Goal: Information Seeking & Learning: Learn about a topic

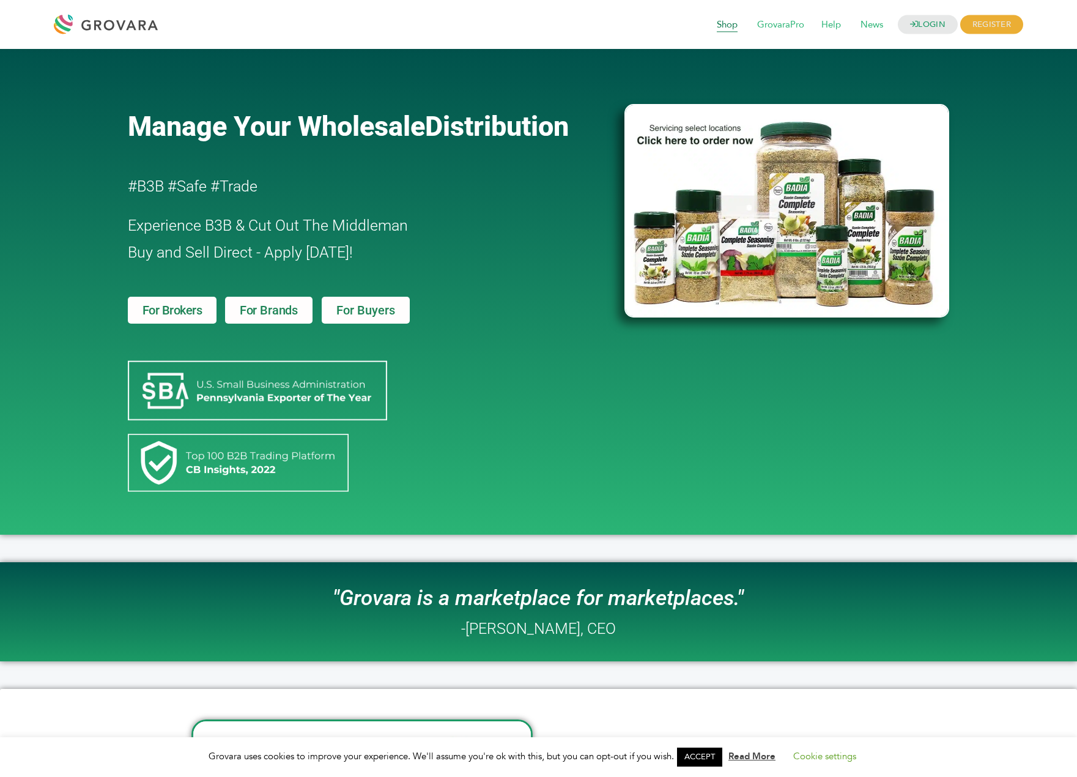
click at [723, 24] on span "Shop" at bounding box center [727, 24] width 38 height 23
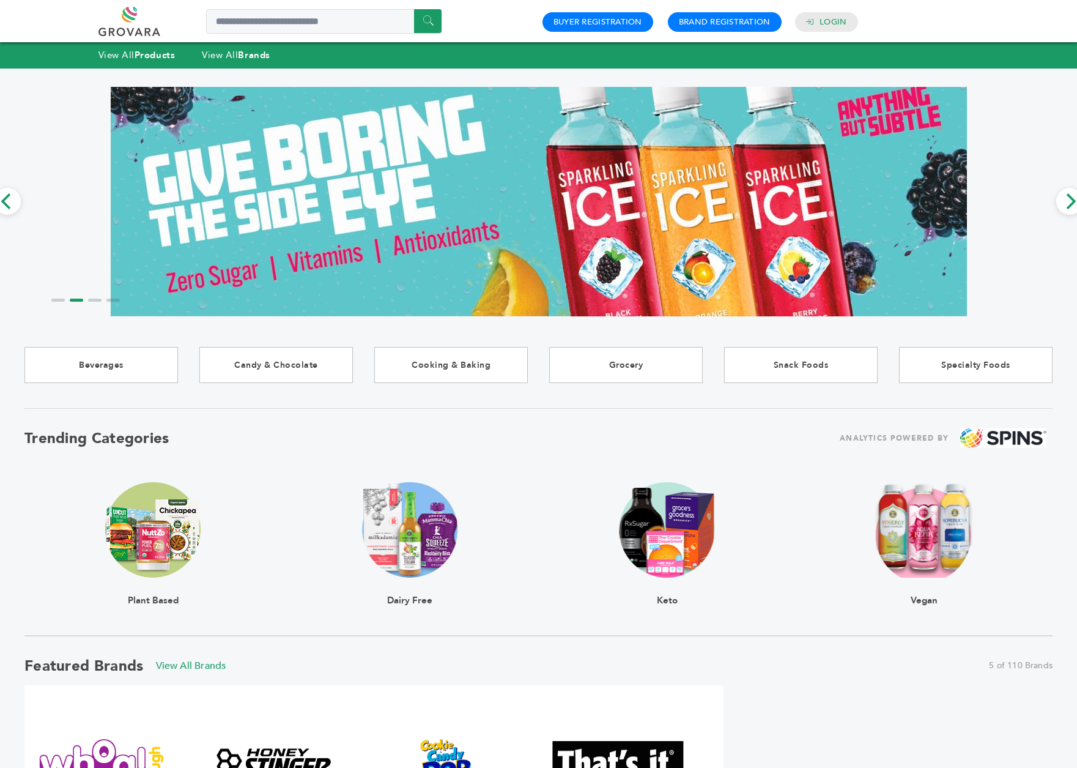
click at [111, 508] on img at bounding box center [152, 529] width 95 height 95
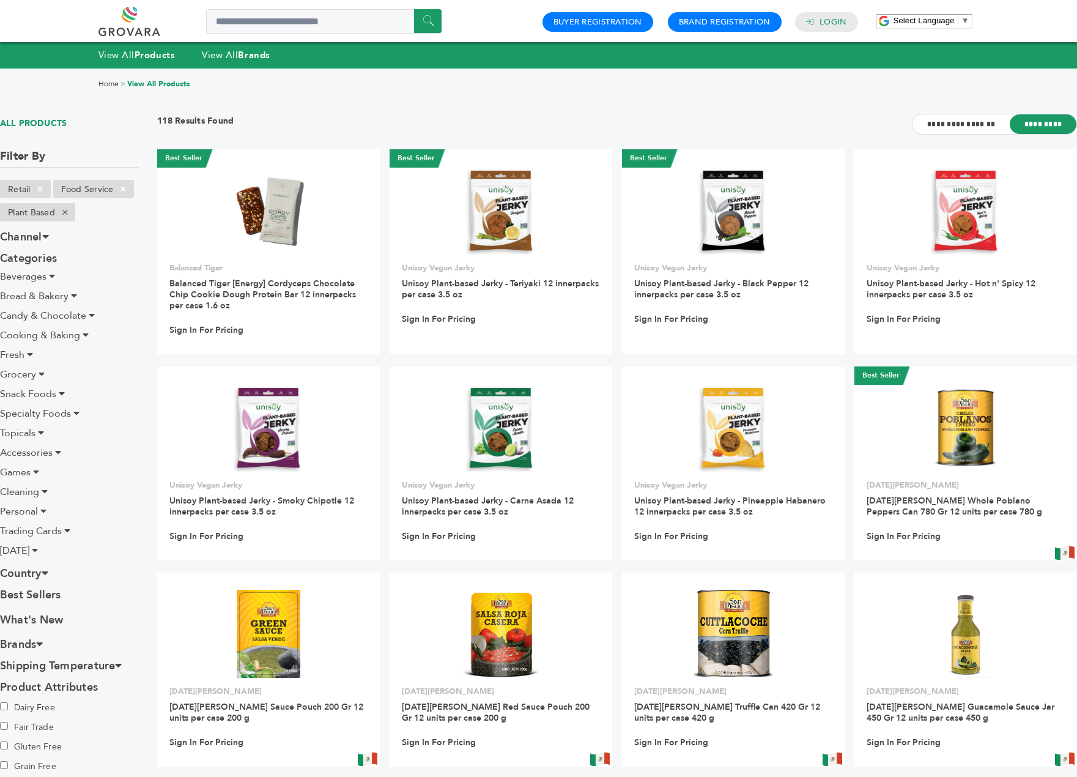
drag, startPoint x: 189, startPoint y: 83, endPoint x: 239, endPoint y: 34, distance: 69.6
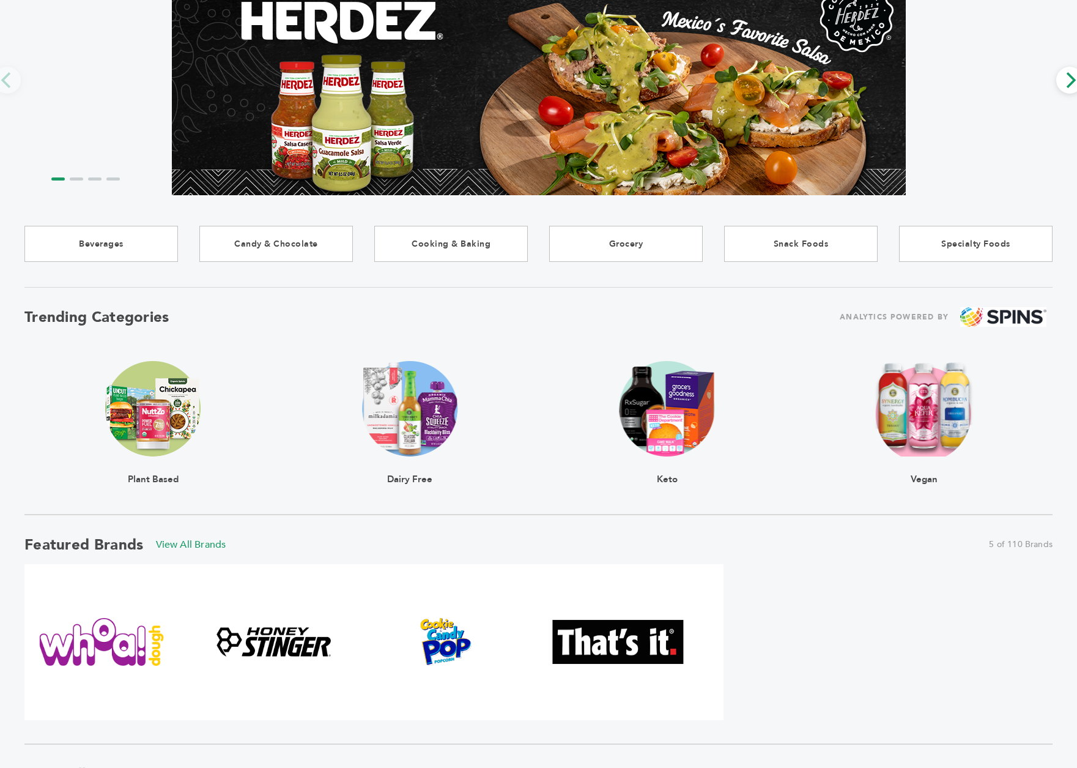
scroll to position [245, 0]
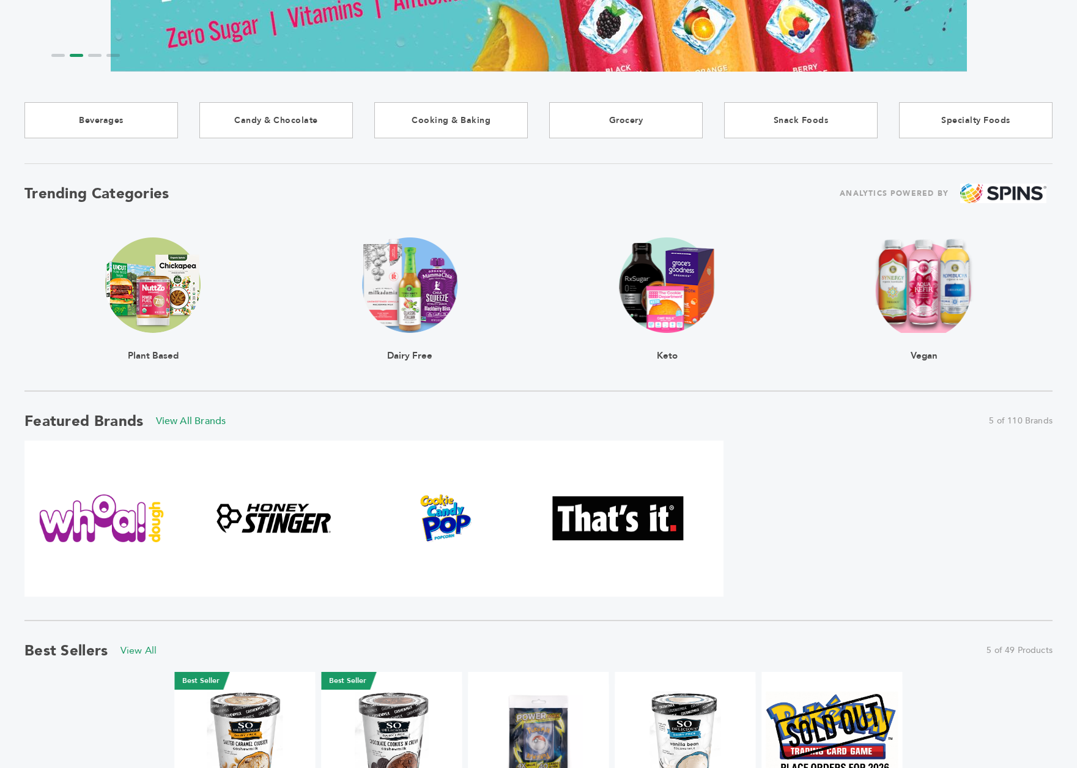
click at [148, 275] on img at bounding box center [152, 284] width 95 height 95
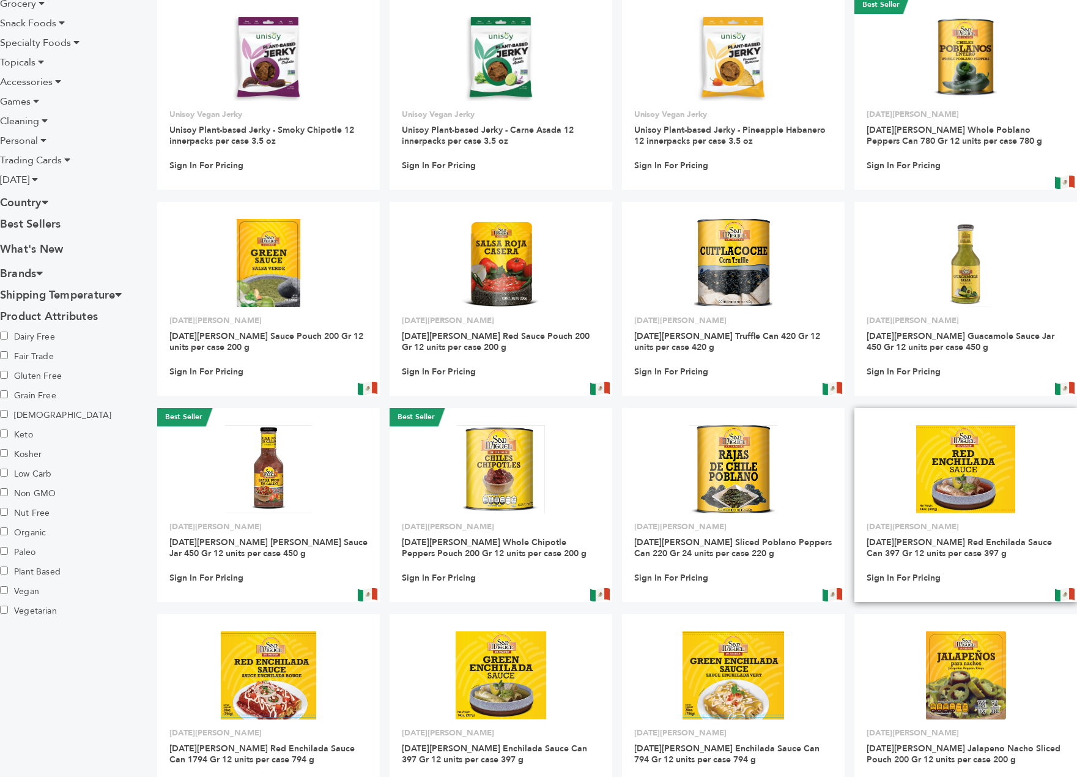
scroll to position [691, 0]
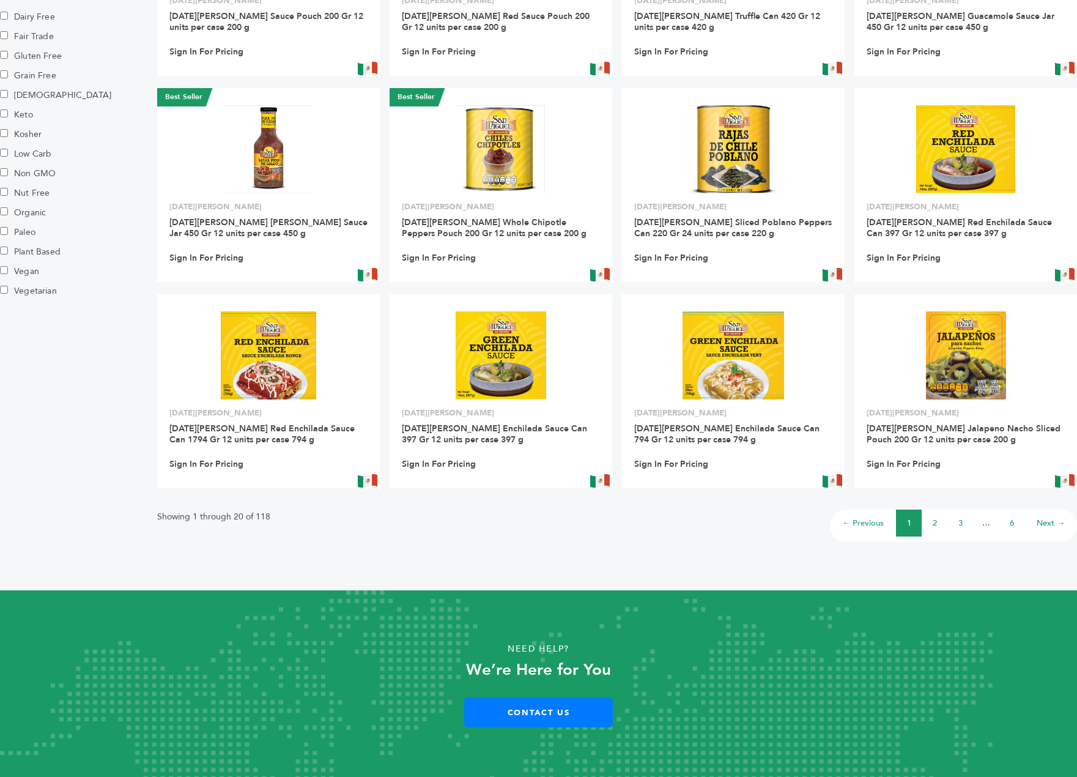
click at [945, 524] on li "2" at bounding box center [935, 523] width 26 height 27
click at [939, 523] on li "2" at bounding box center [935, 523] width 26 height 27
click at [934, 522] on link "2" at bounding box center [935, 522] width 4 height 11
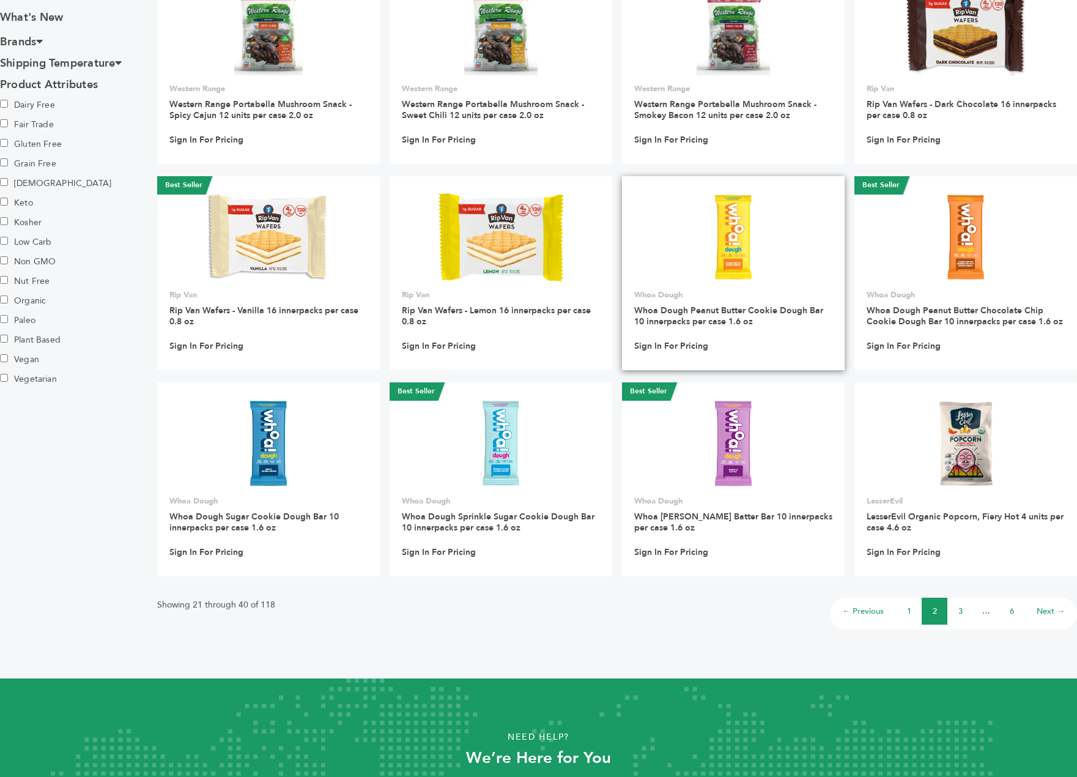
scroll to position [680, 0]
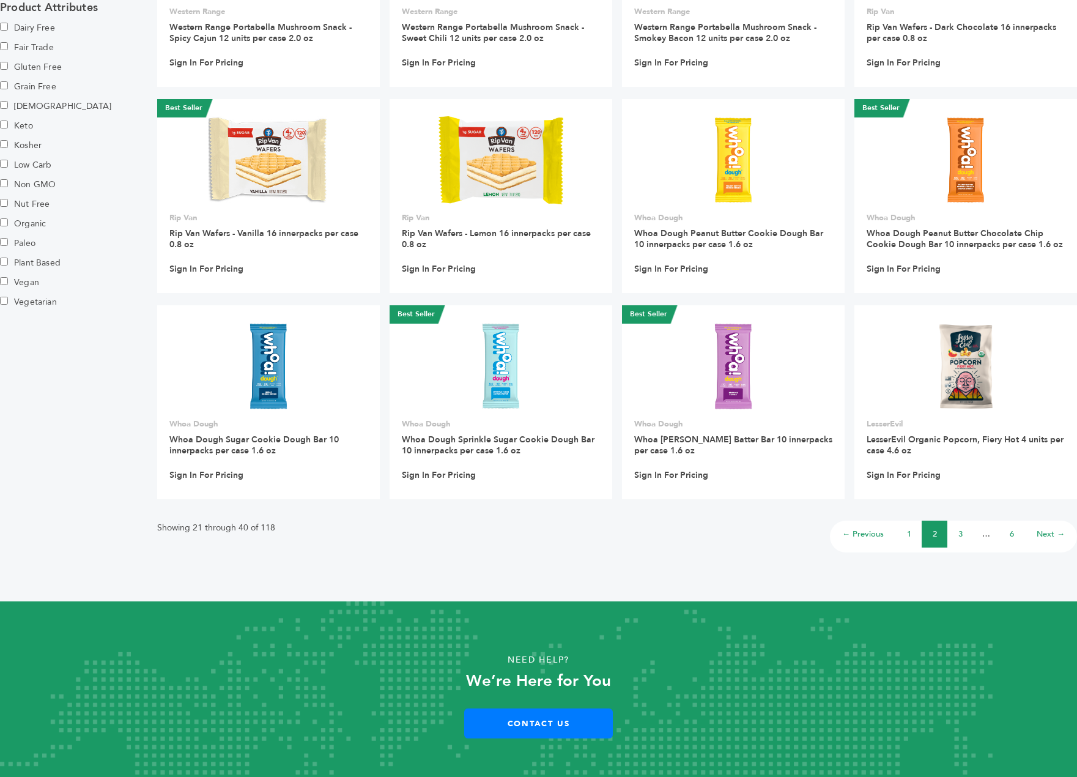
click at [964, 525] on li "3" at bounding box center [960, 534] width 26 height 27
click at [961, 528] on link "3" at bounding box center [961, 533] width 4 height 11
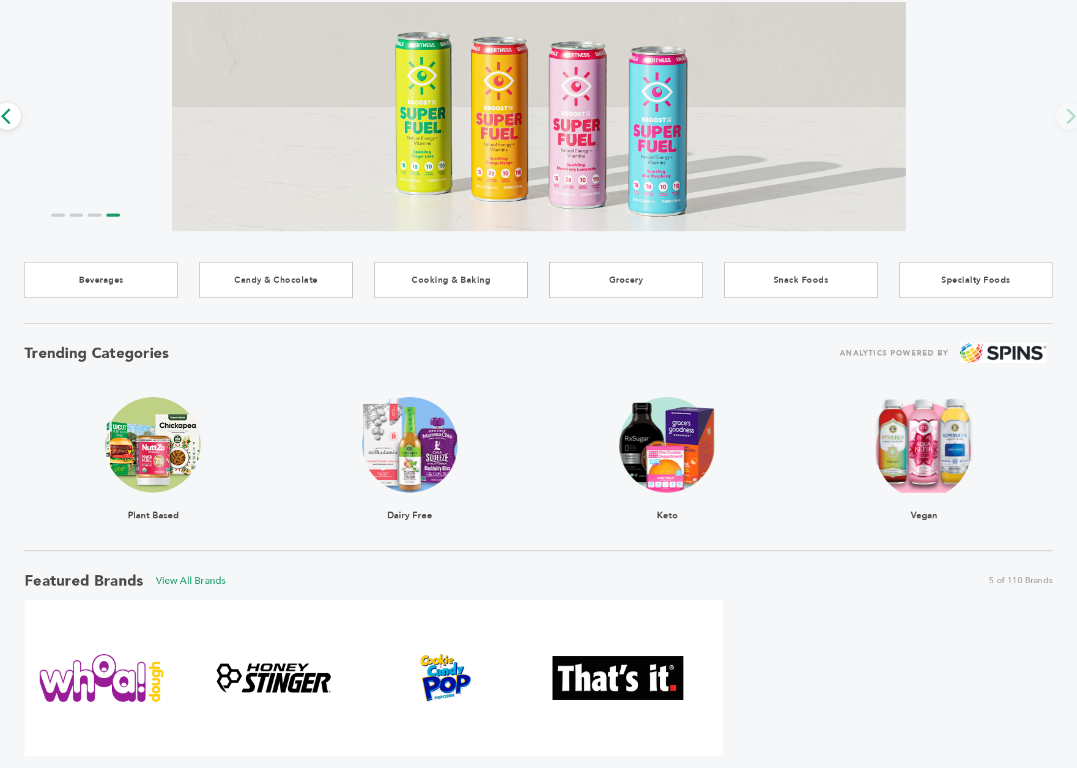
scroll to position [245, 0]
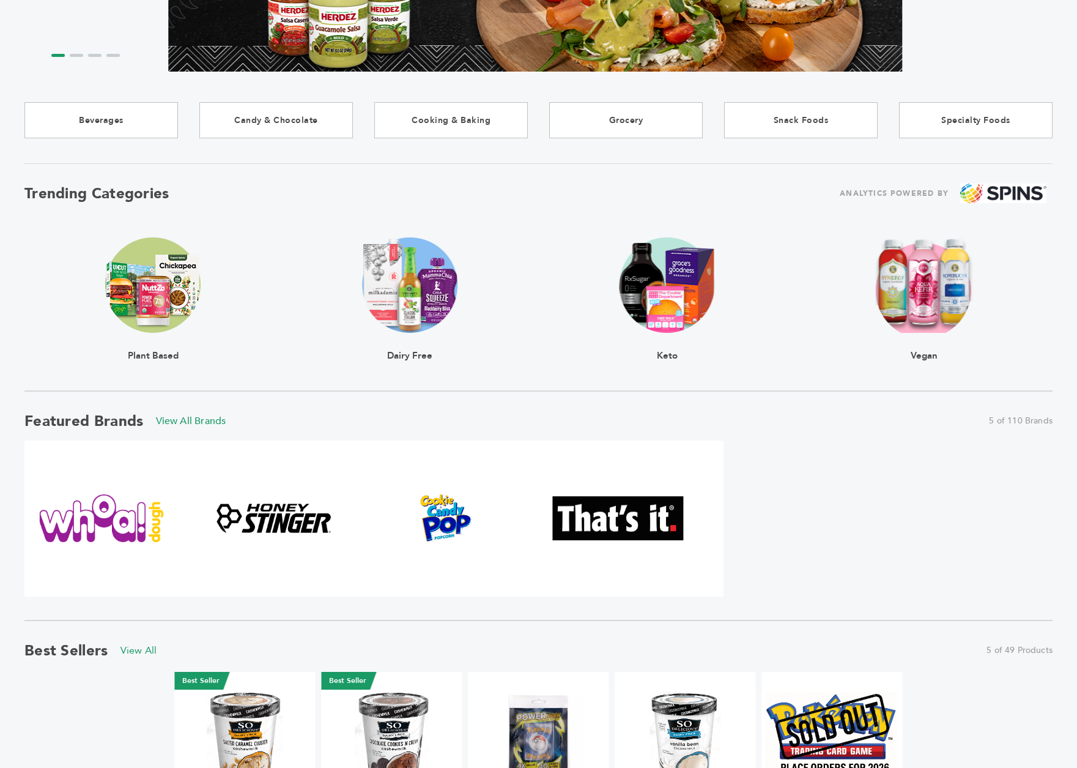
click at [431, 310] on img at bounding box center [409, 284] width 95 height 95
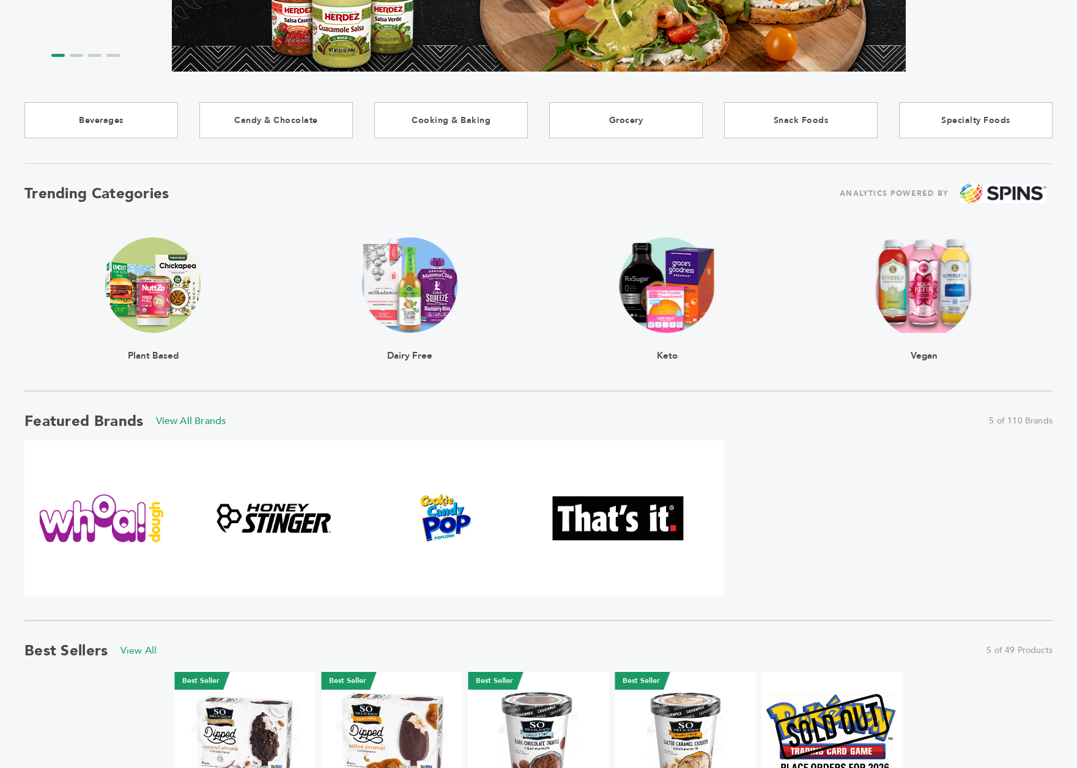
click at [154, 312] on img at bounding box center [152, 284] width 95 height 95
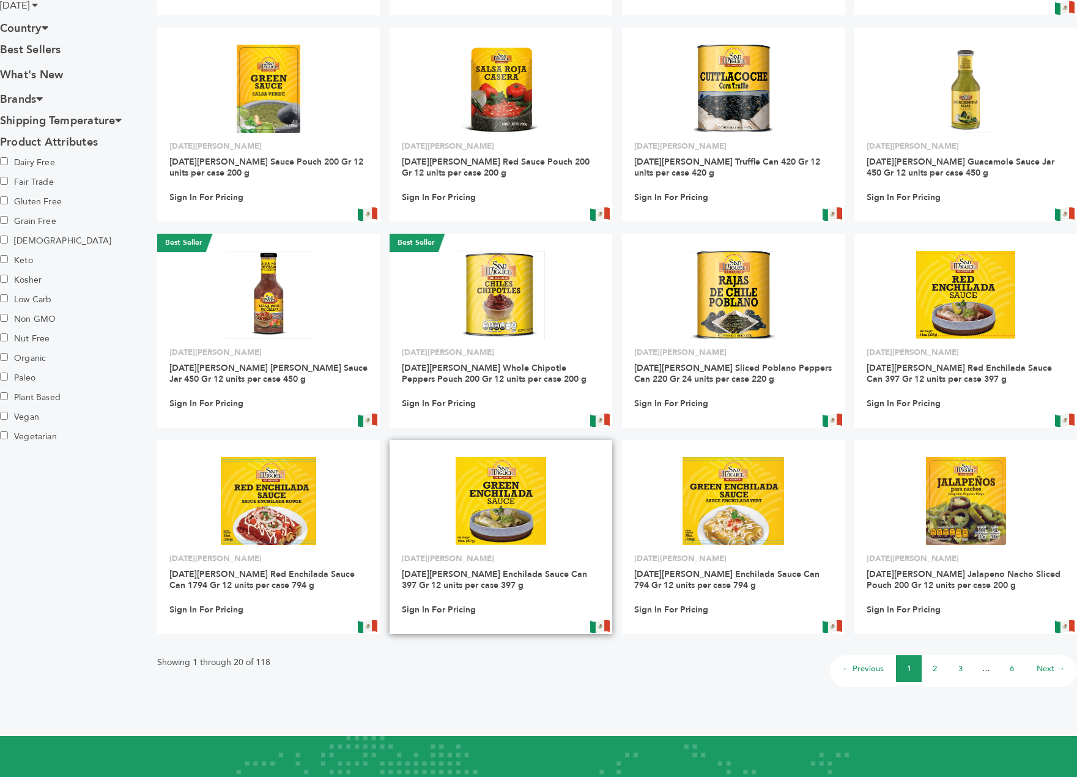
scroll to position [691, 0]
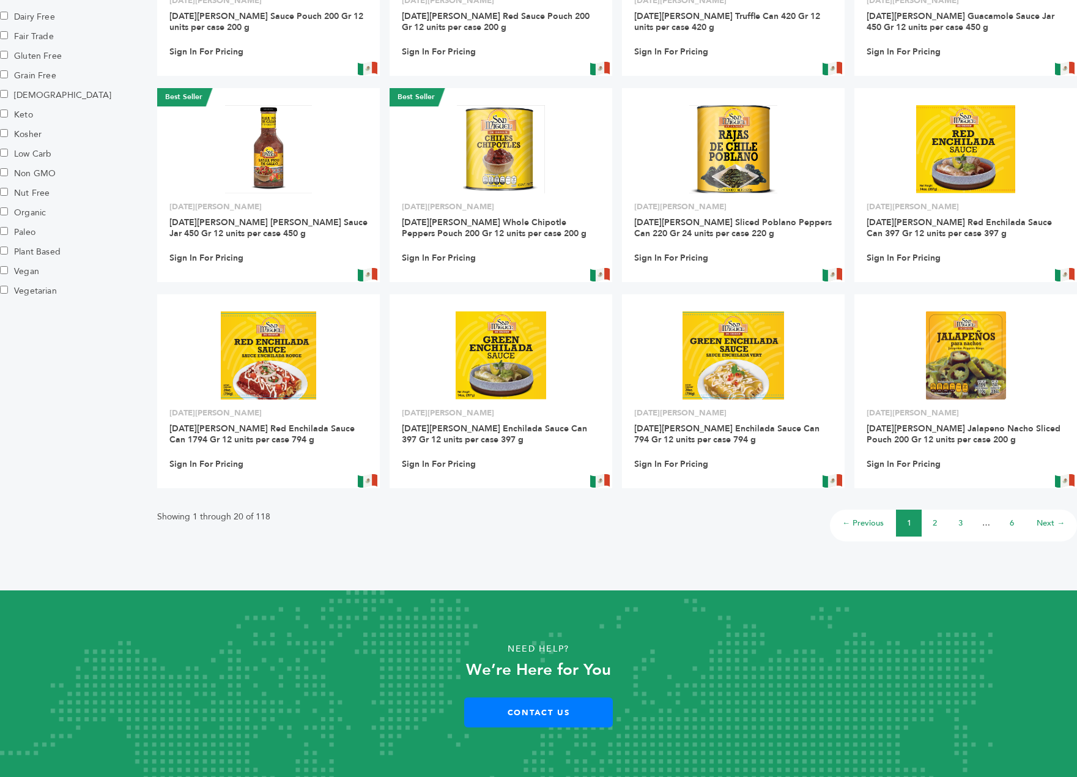
click at [961, 525] on link "3" at bounding box center [961, 522] width 4 height 11
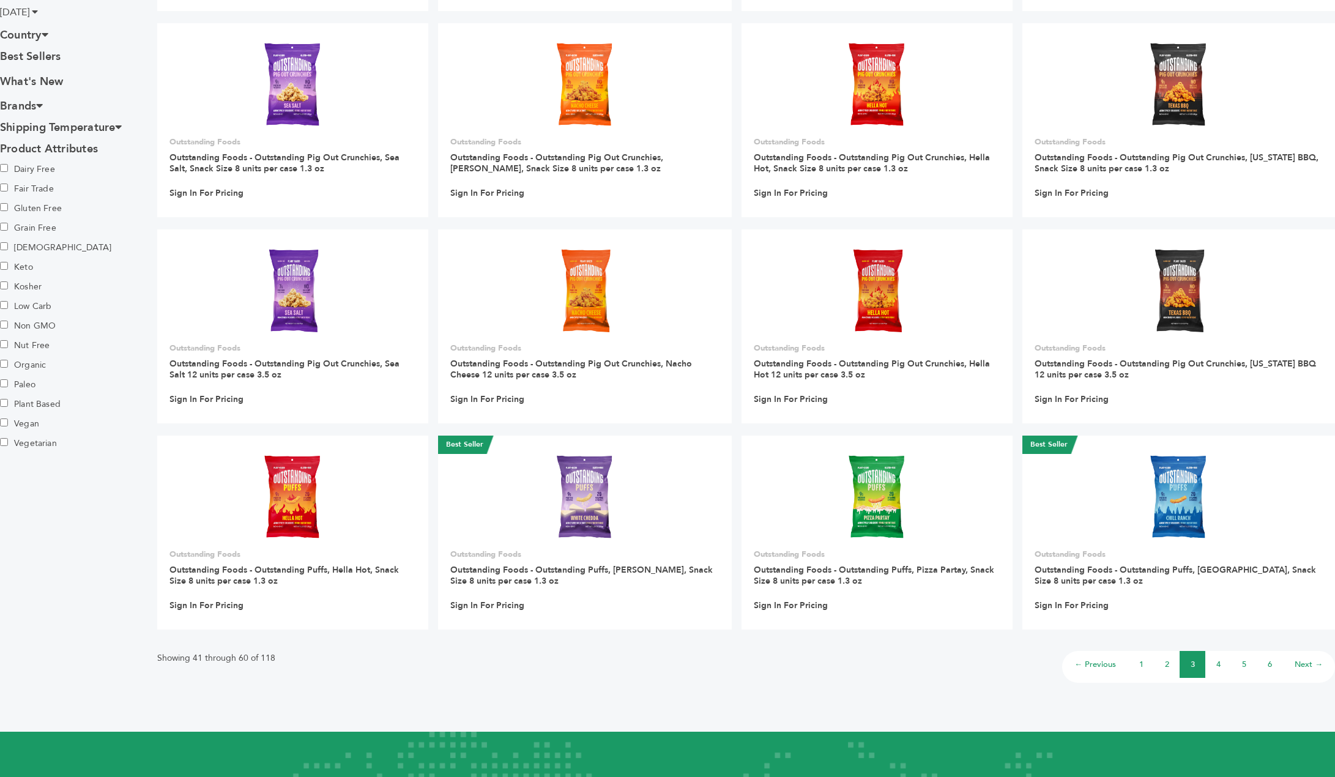
scroll to position [680, 0]
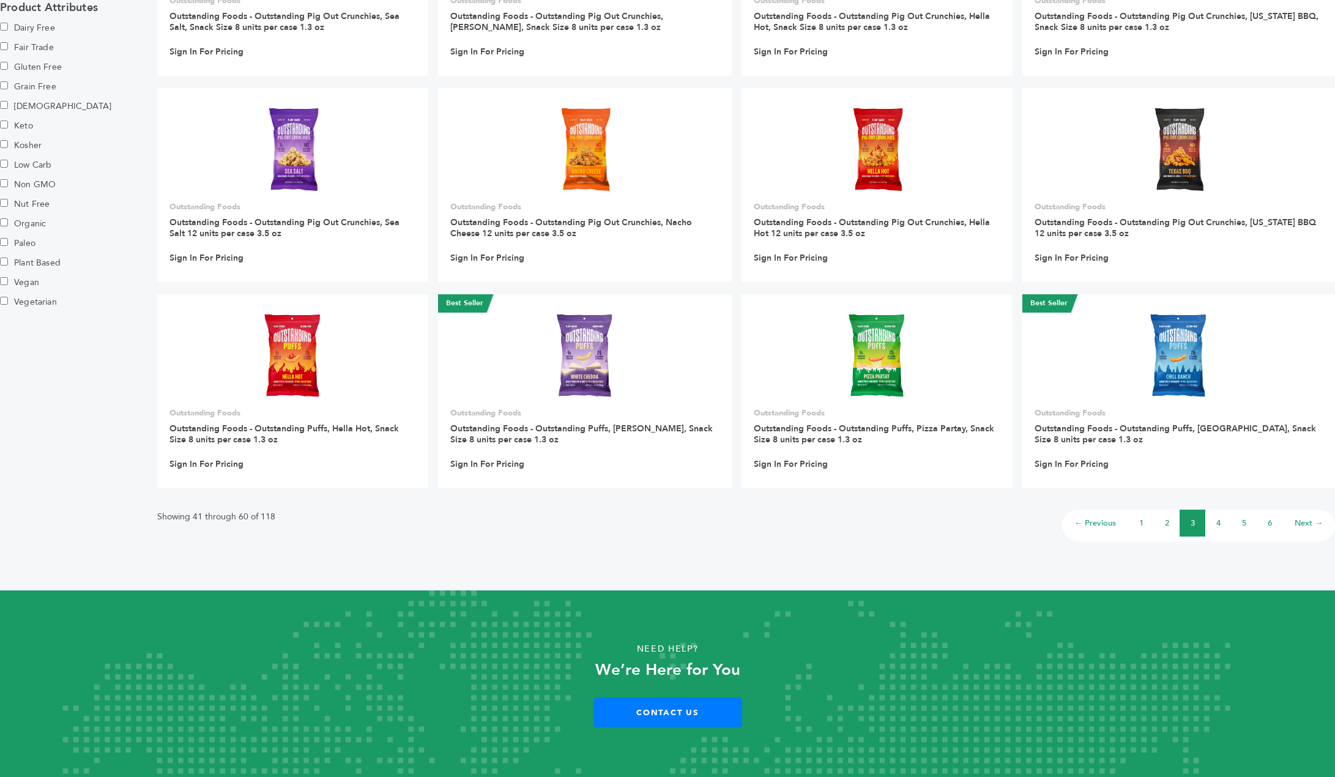
click at [1077, 522] on li "4" at bounding box center [1218, 523] width 26 height 27
click at [1077, 519] on link "4" at bounding box center [1218, 522] width 4 height 11
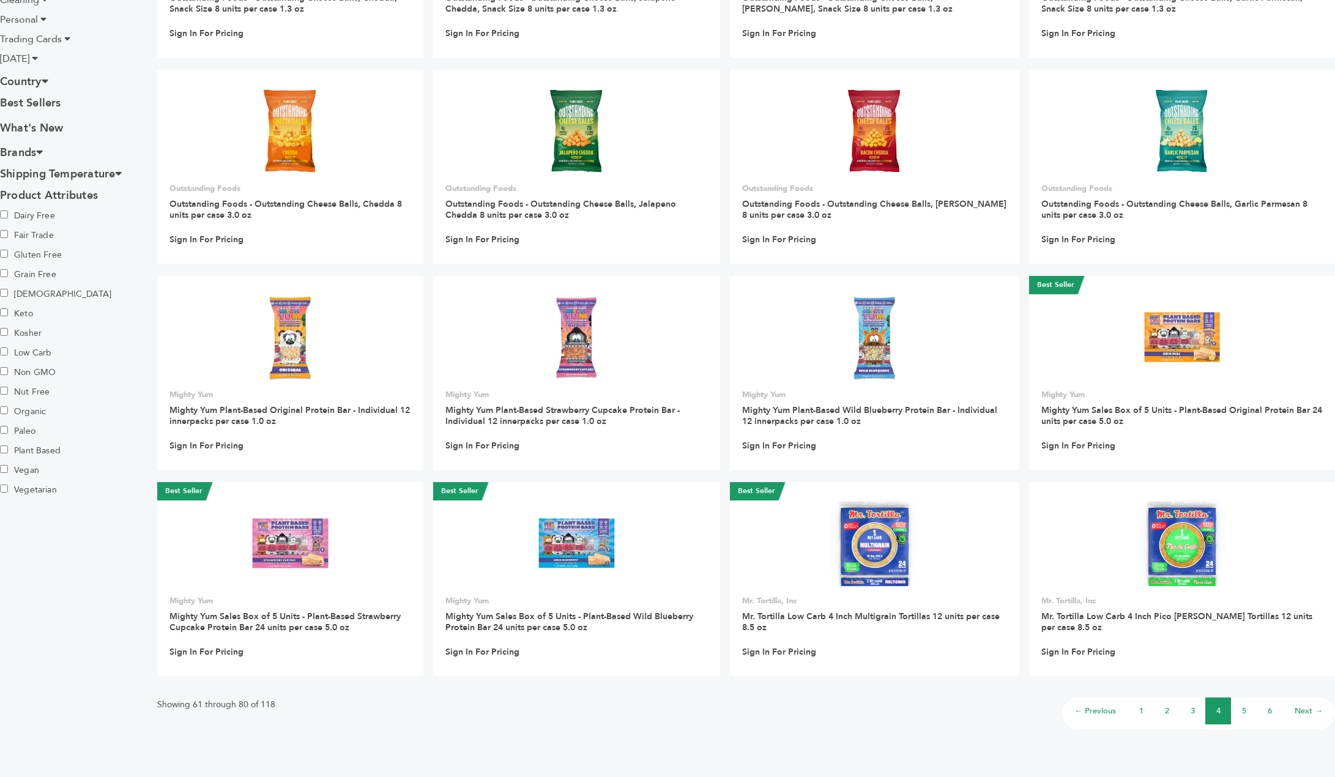
scroll to position [680, 0]
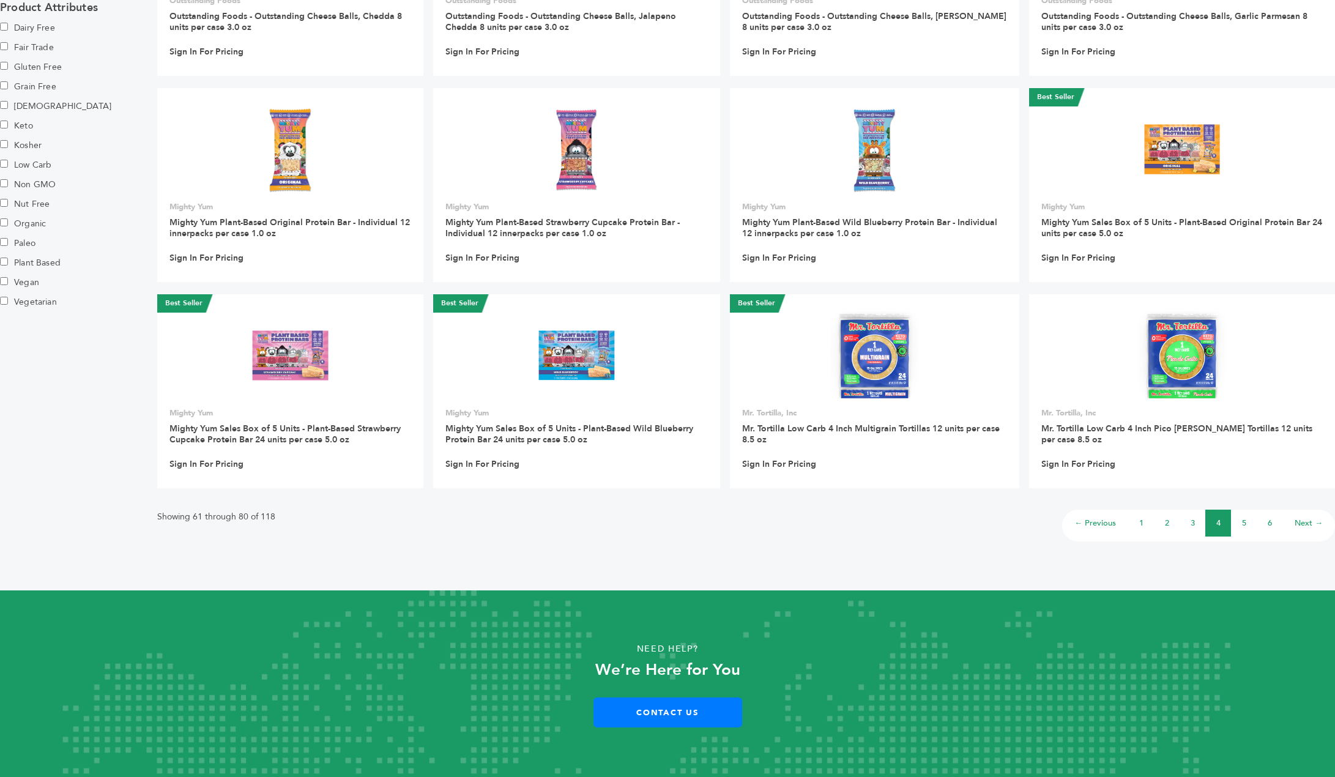
click at [1243, 521] on link "5" at bounding box center [1244, 522] width 4 height 11
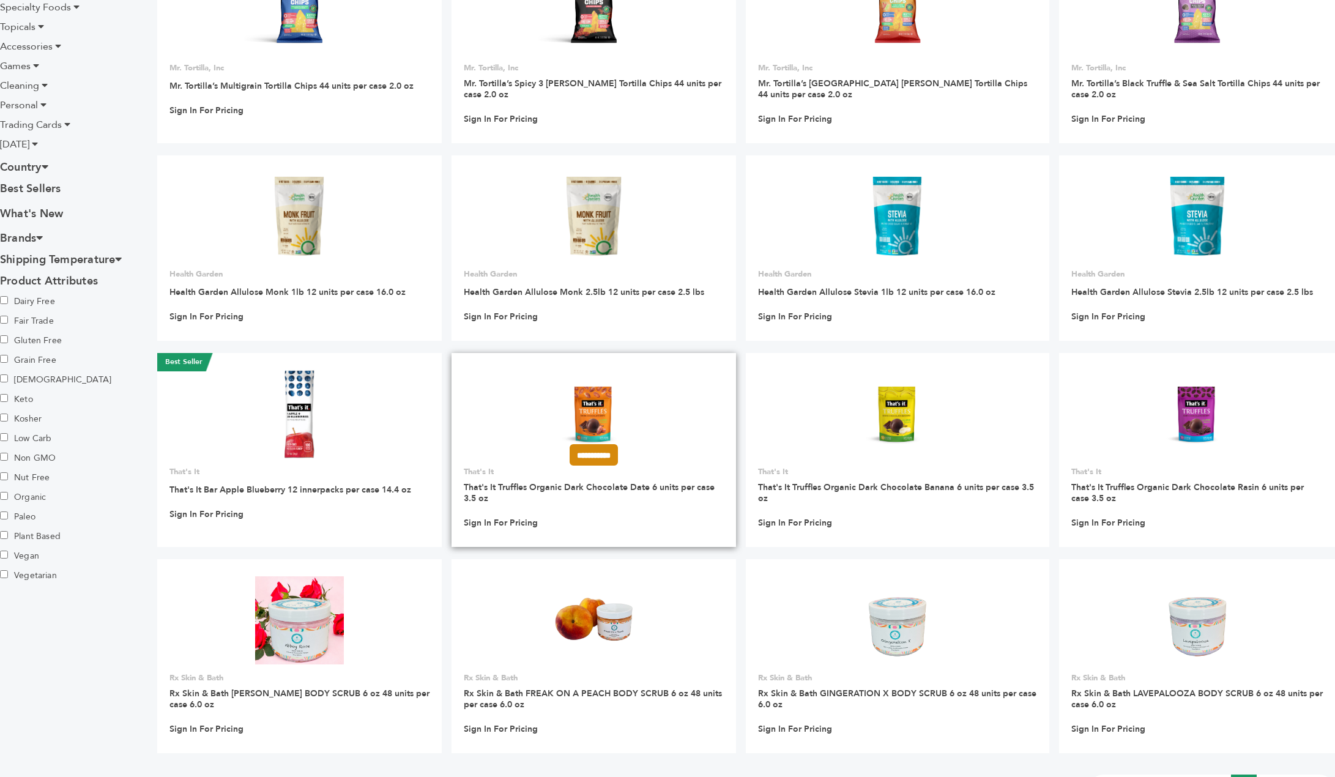
scroll to position [551, 0]
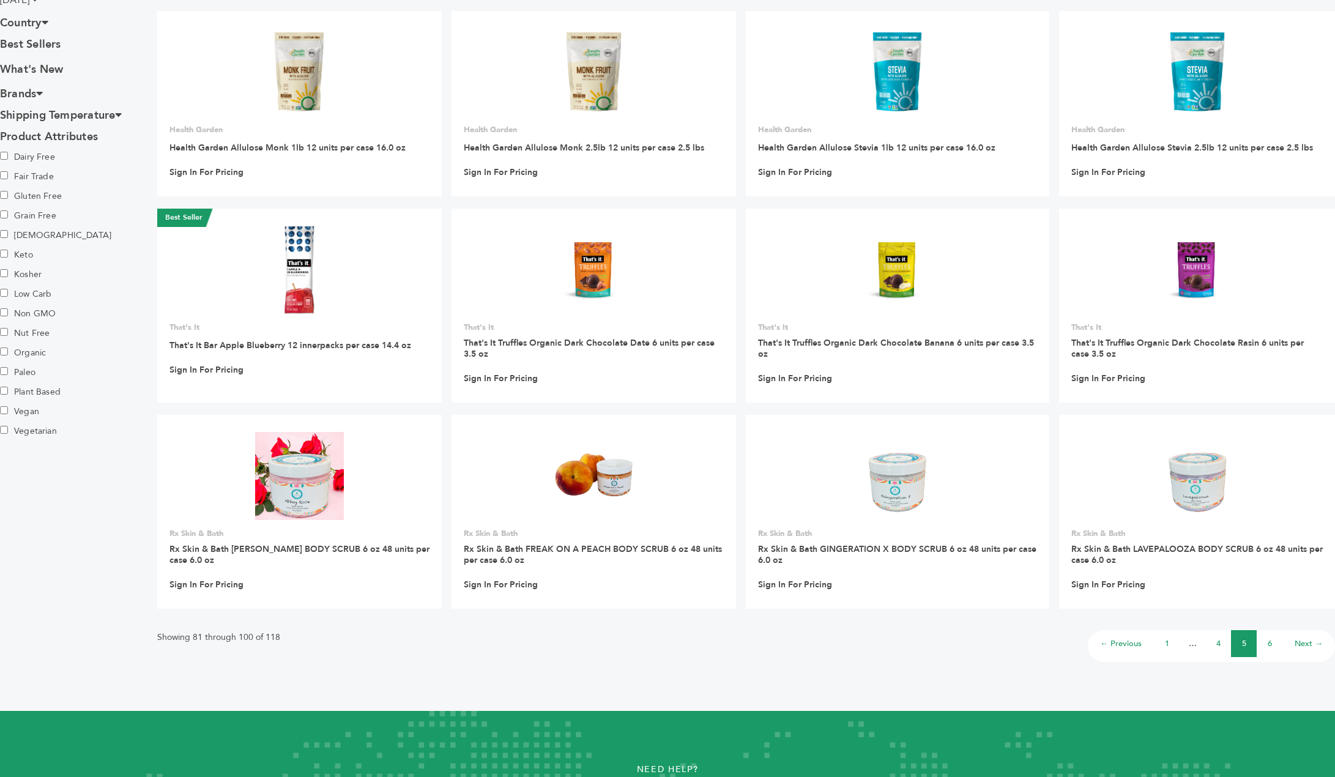
click at [1270, 641] on link "6" at bounding box center [1269, 643] width 4 height 11
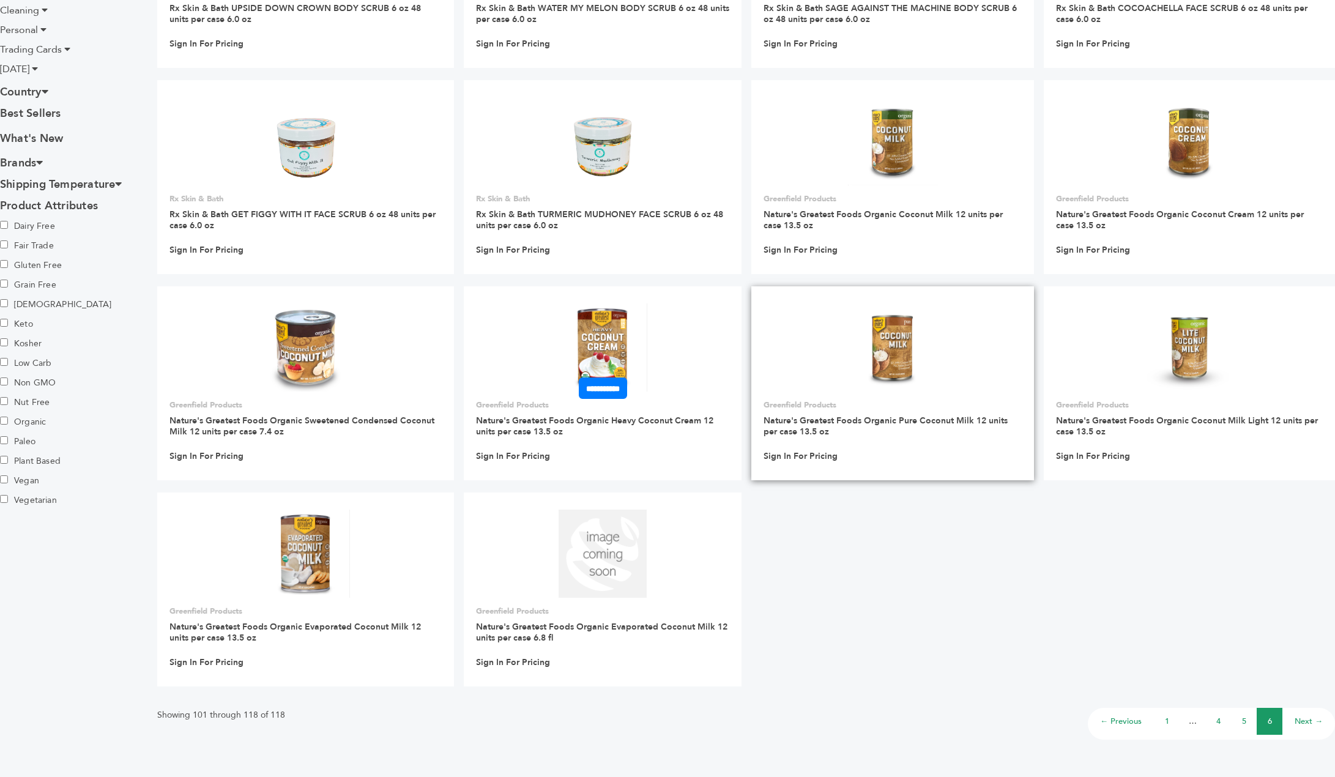
scroll to position [489, 0]
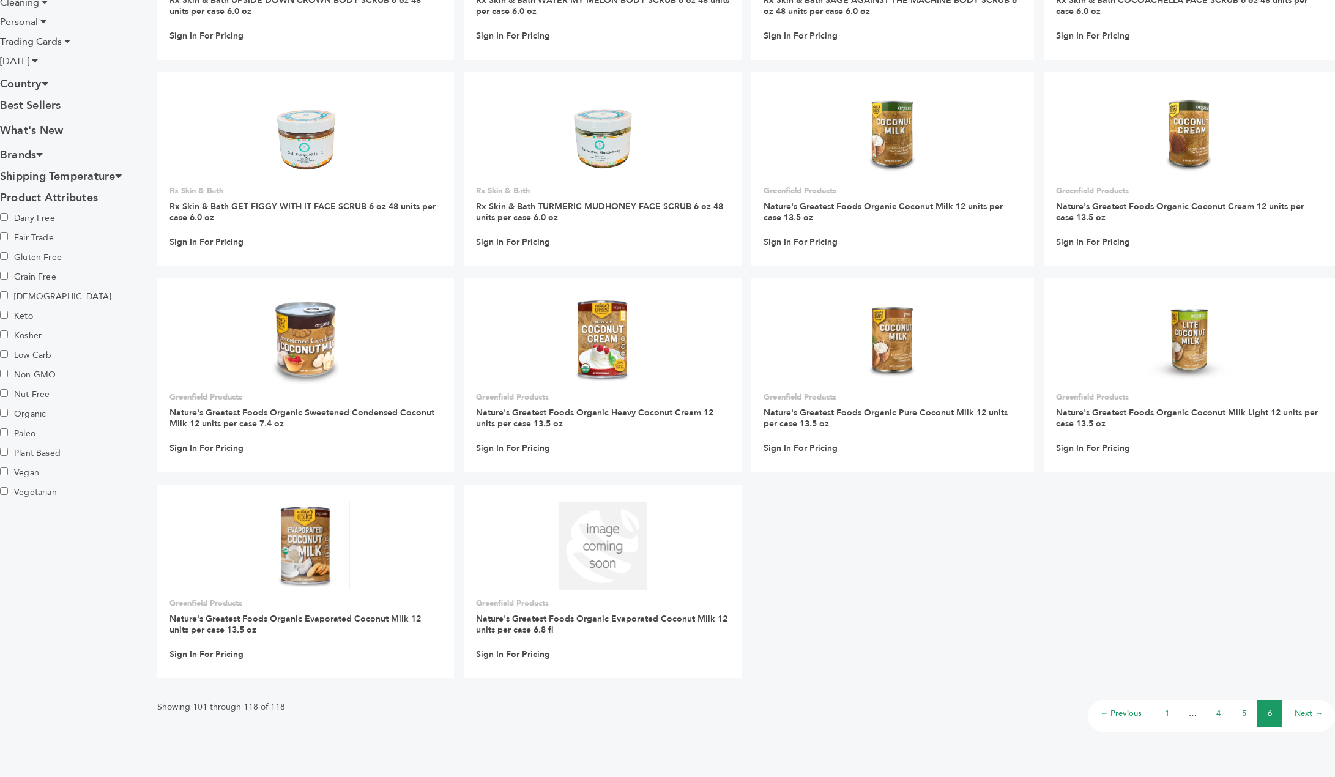
click at [1163, 711] on li "1" at bounding box center [1167, 713] width 26 height 27
click at [1168, 711] on link "1" at bounding box center [1167, 713] width 4 height 11
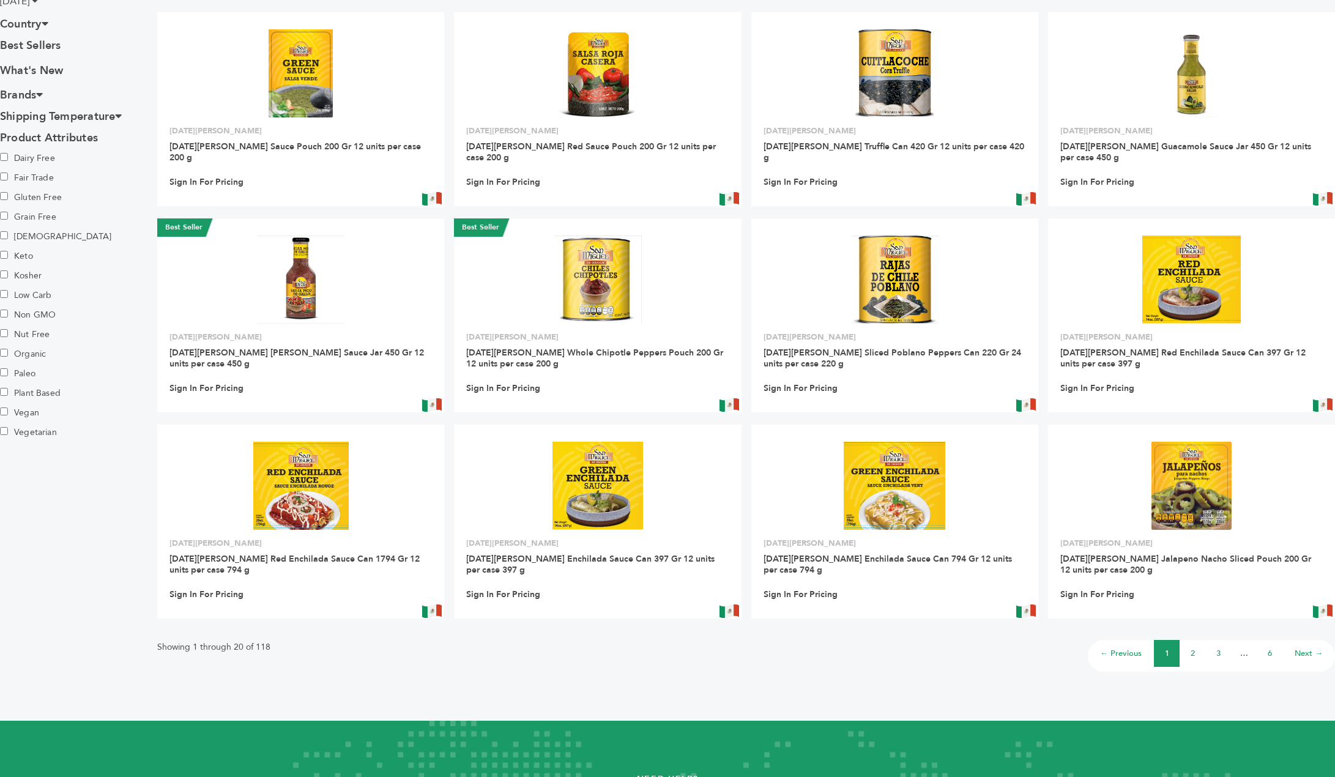
scroll to position [671, 0]
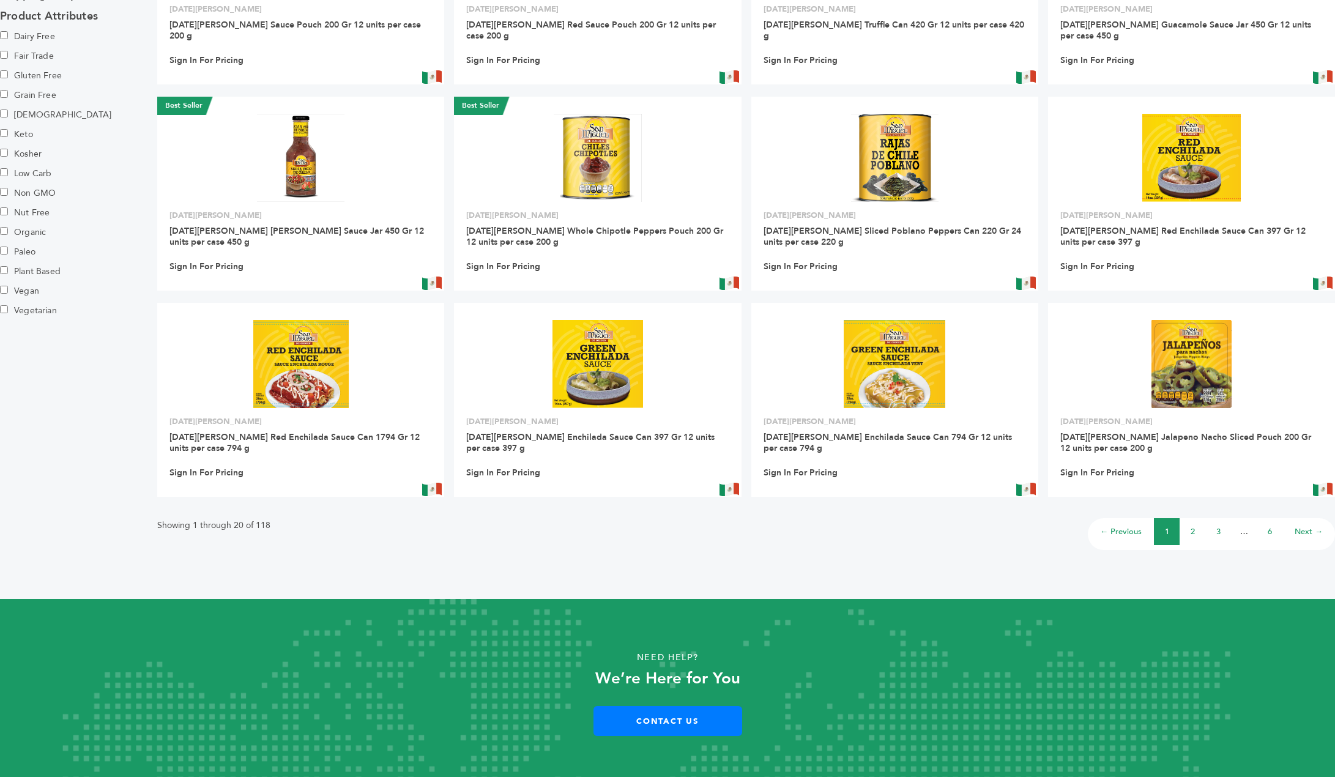
click at [1218, 526] on link "3" at bounding box center [1218, 531] width 4 height 11
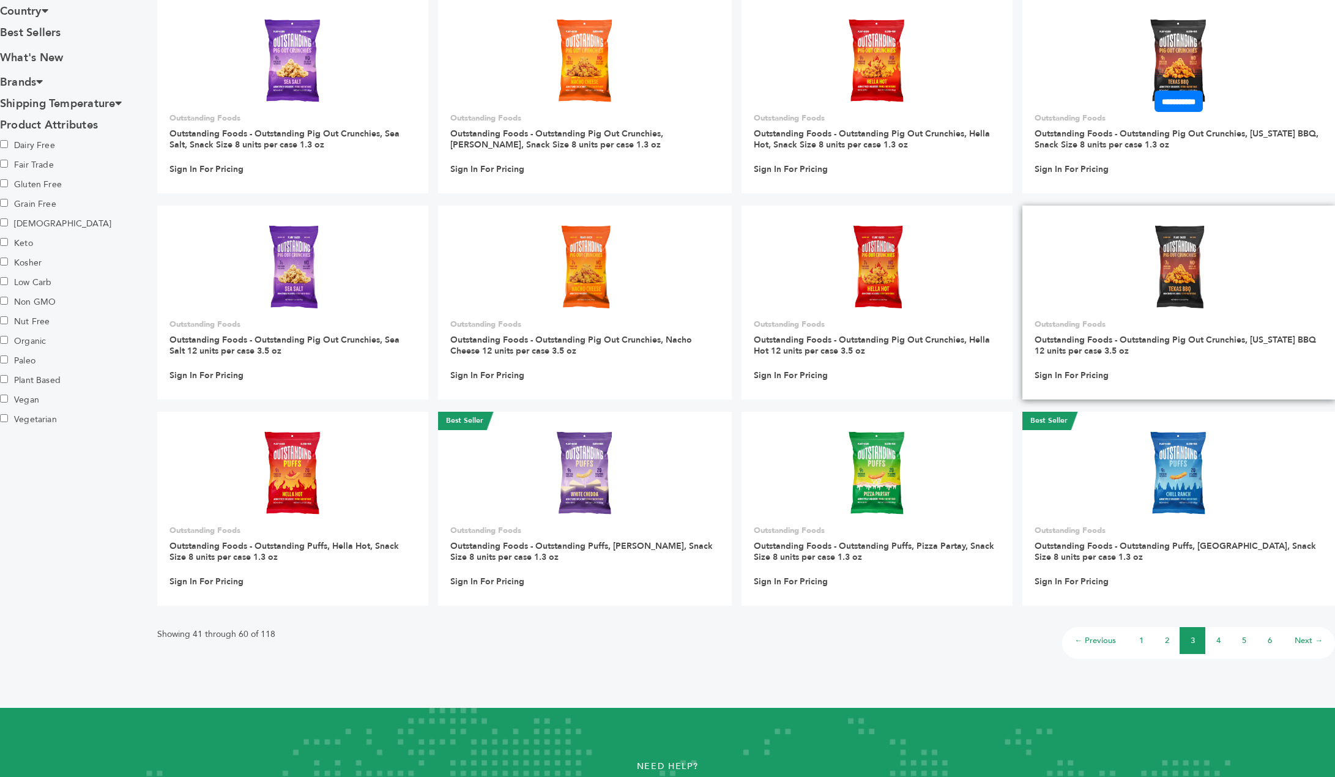
scroll to position [612, 0]
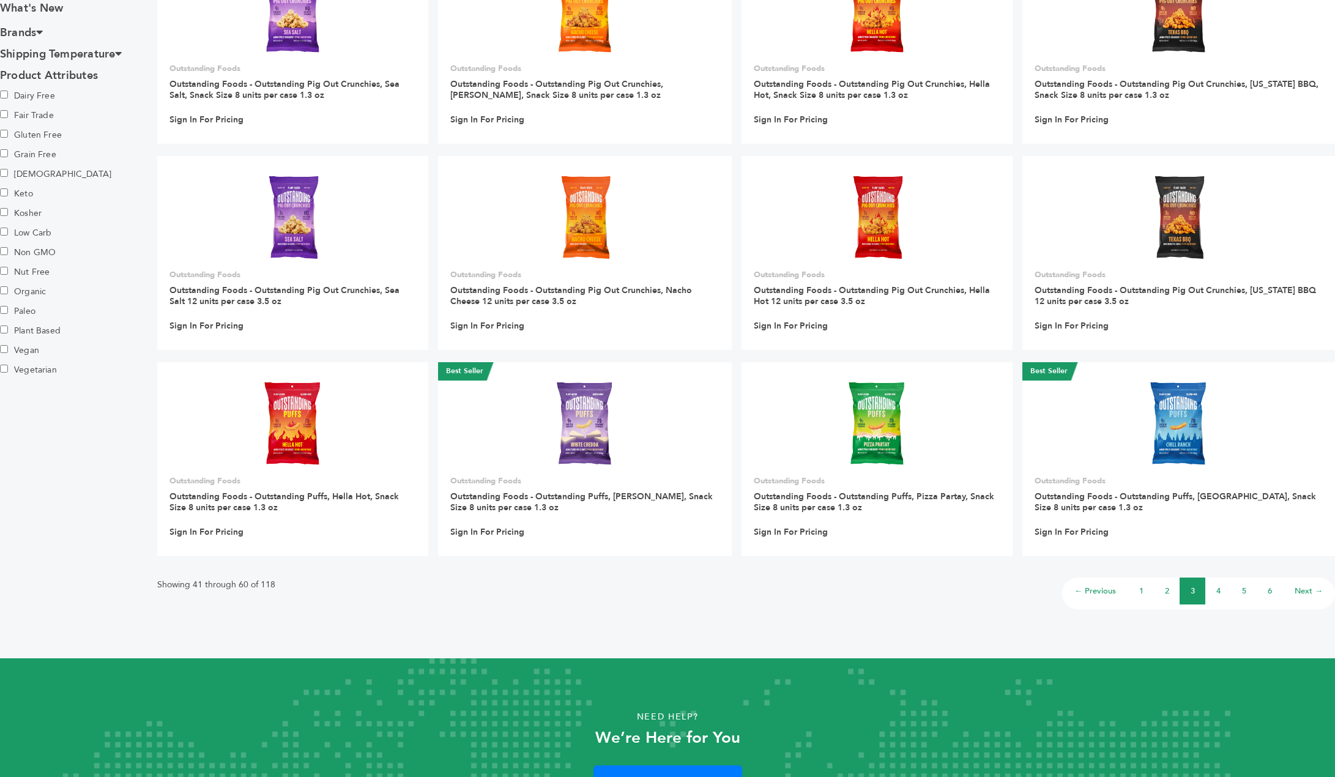
click at [1223, 590] on li "4" at bounding box center [1218, 590] width 26 height 27
click at [1219, 596] on link "4" at bounding box center [1218, 590] width 4 height 11
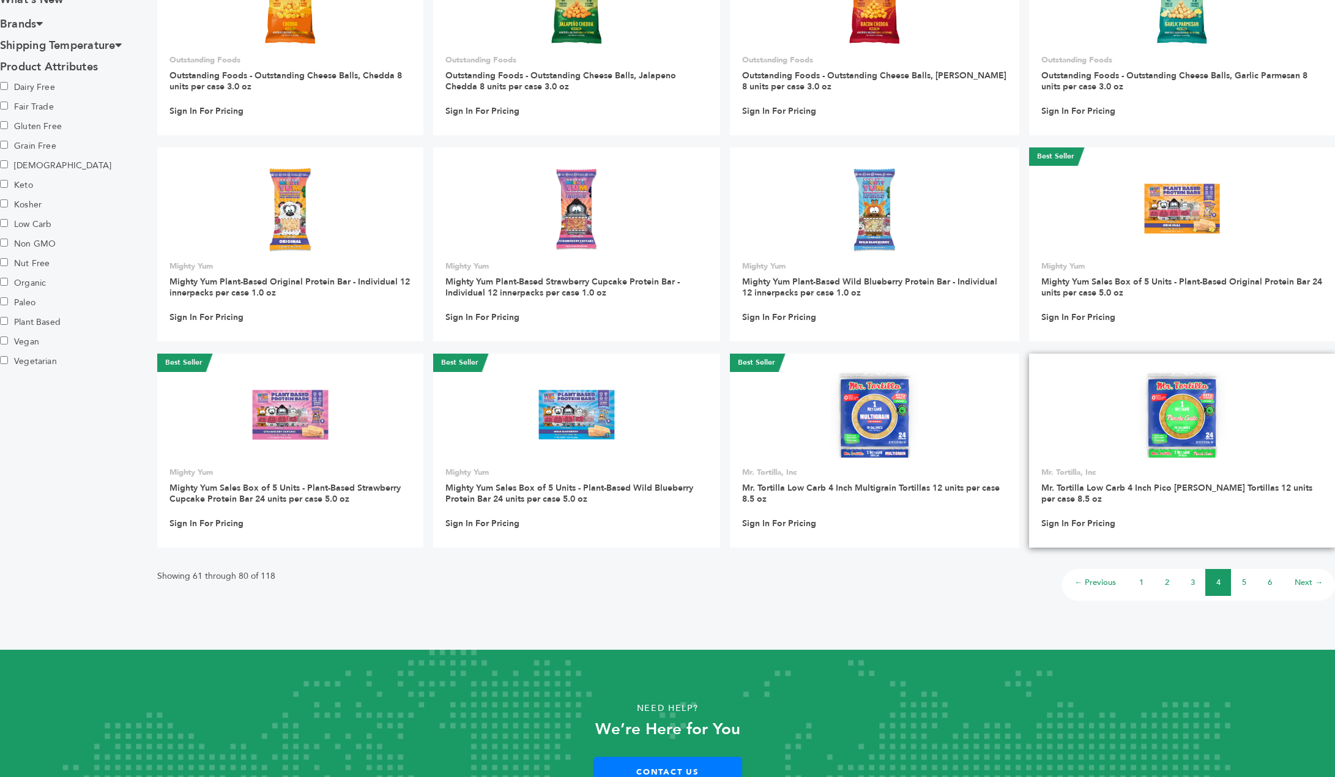
scroll to position [680, 0]
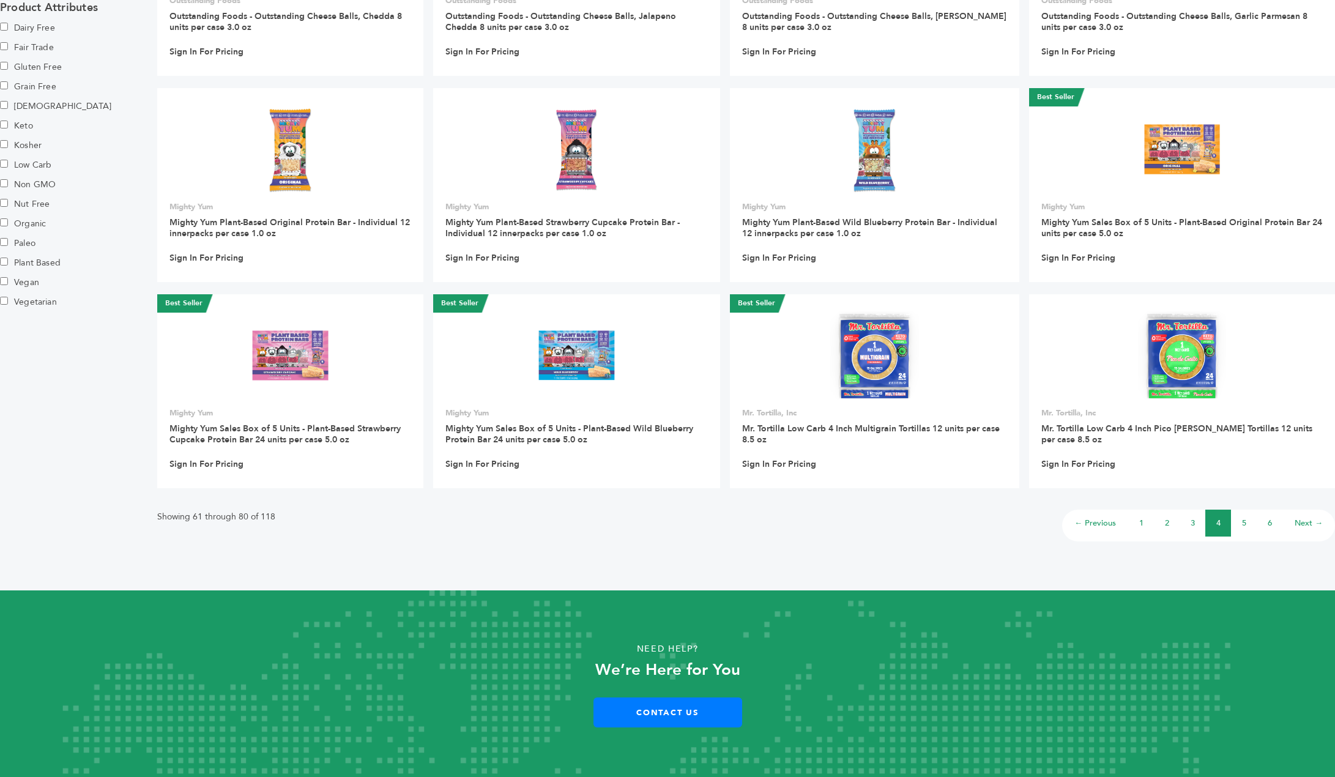
click at [1271, 521] on link "6" at bounding box center [1269, 522] width 4 height 11
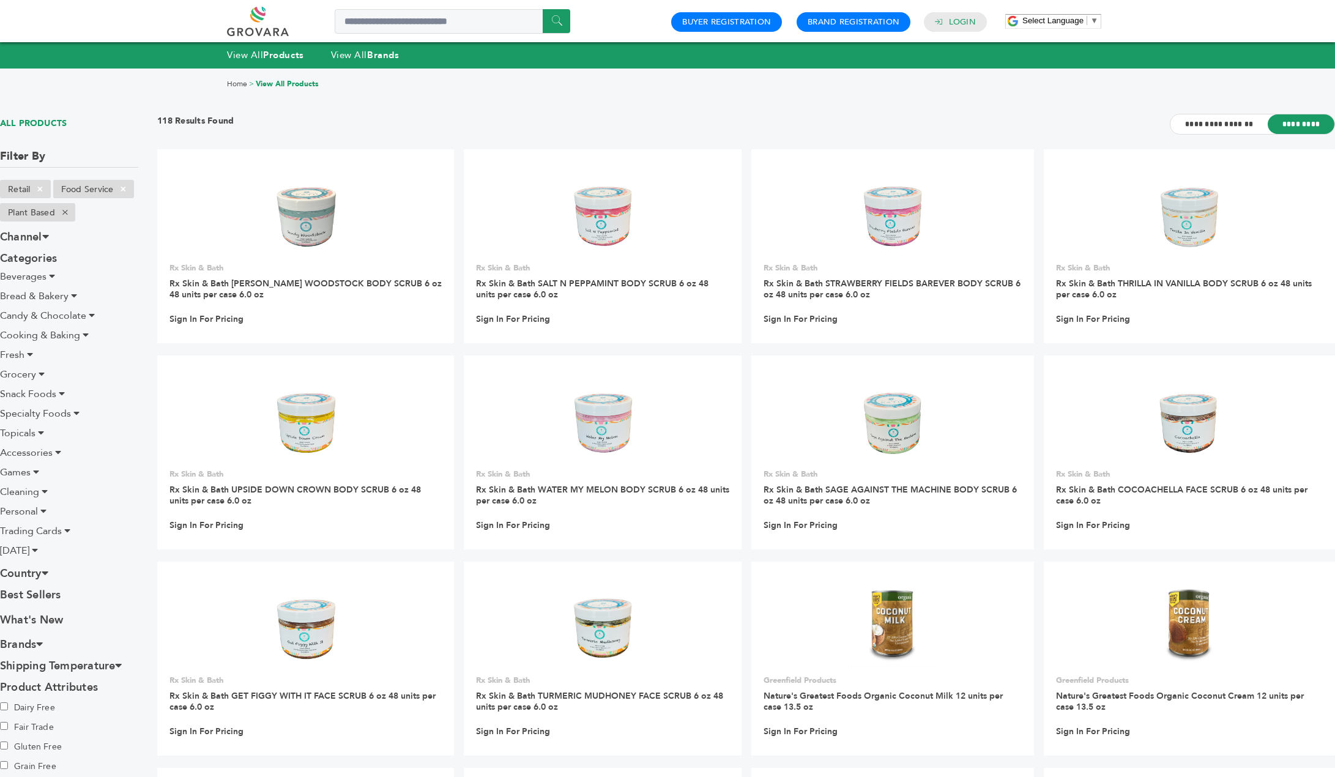
click at [29, 373] on span "Grocery" at bounding box center [18, 374] width 36 height 13
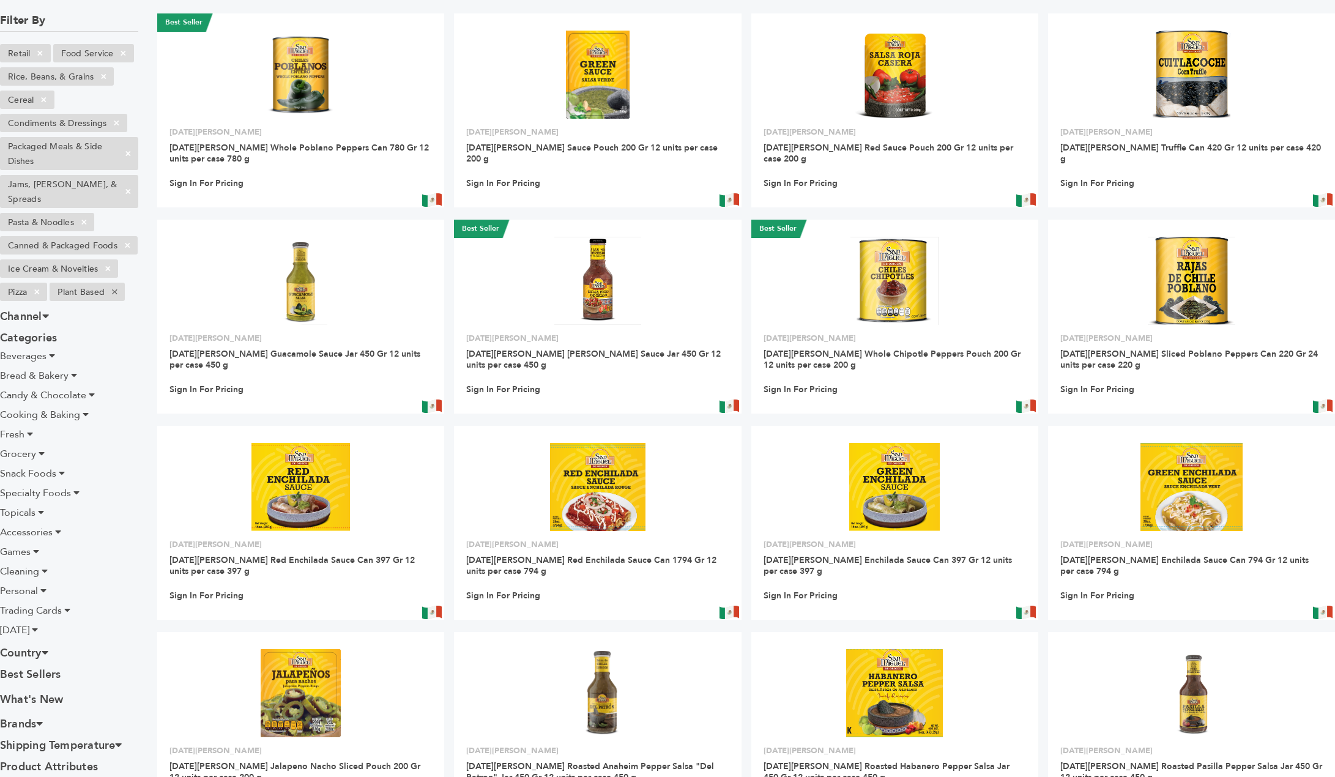
scroll to position [680, 0]
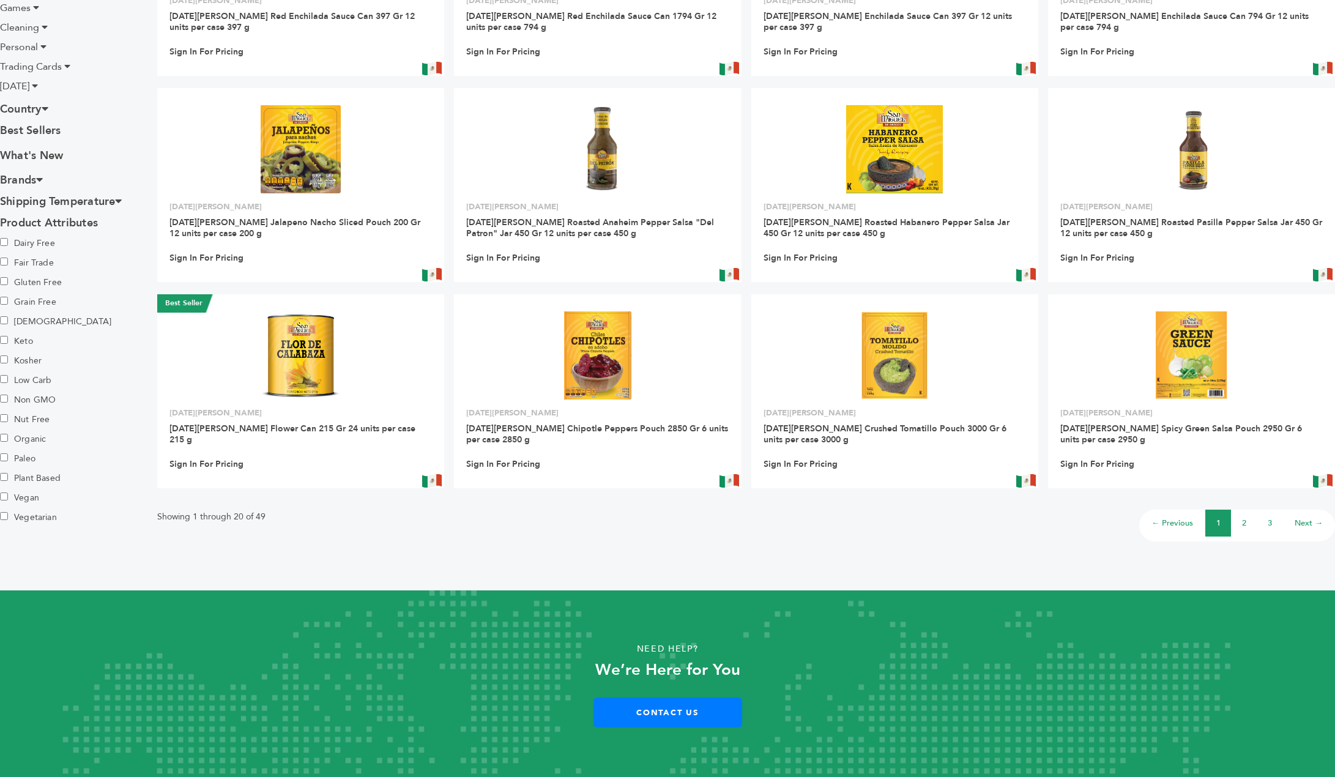
click at [1253, 519] on li "2" at bounding box center [1244, 523] width 26 height 27
click at [1242, 524] on link "2" at bounding box center [1244, 522] width 4 height 11
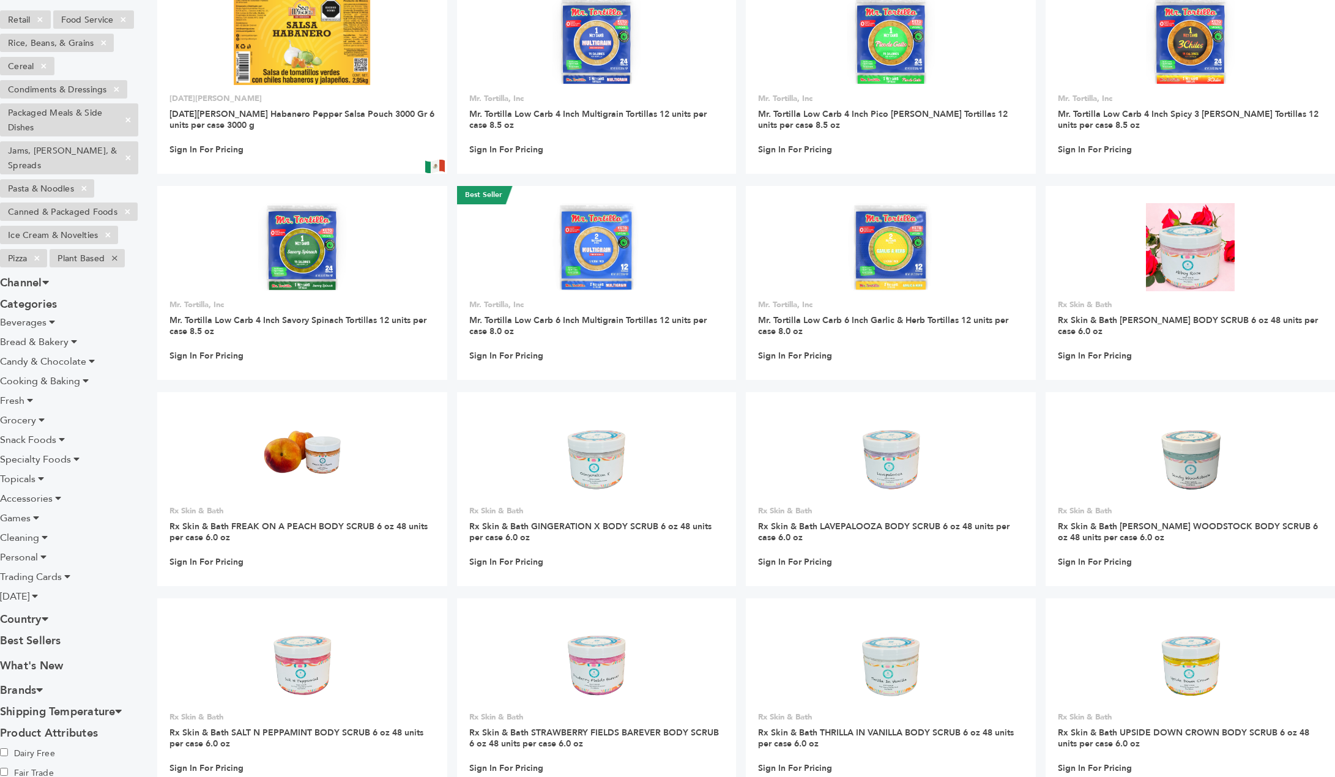
scroll to position [680, 0]
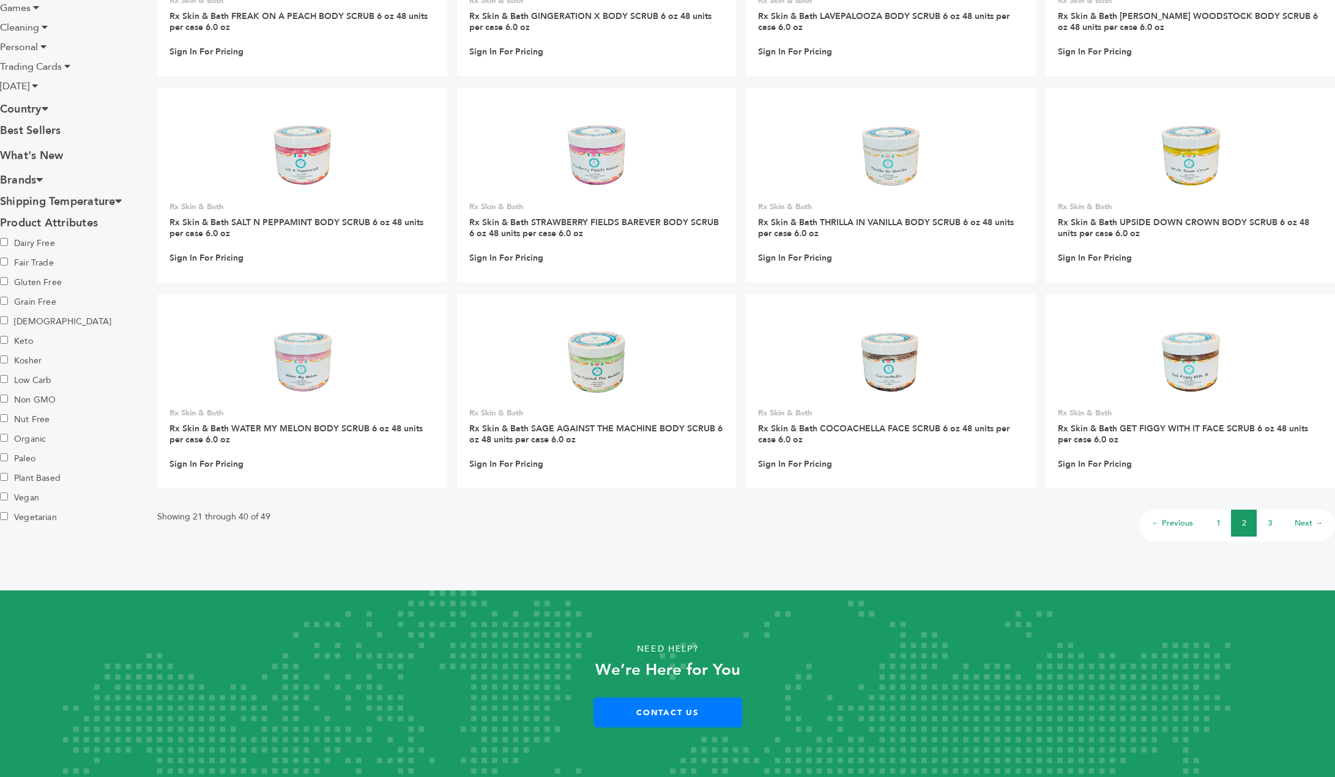
click at [1270, 525] on link "3" at bounding box center [1269, 522] width 4 height 11
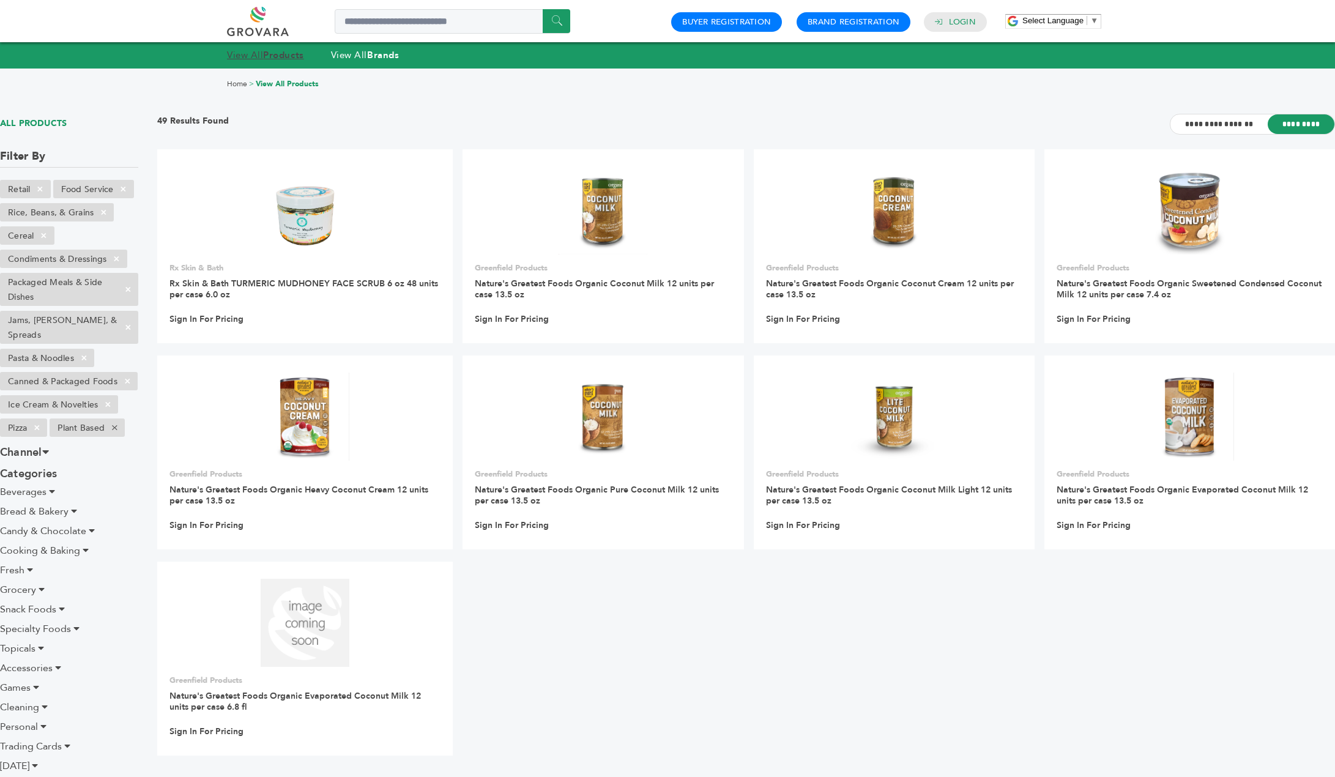
click at [250, 56] on link "View All Products" at bounding box center [265, 55] width 77 height 12
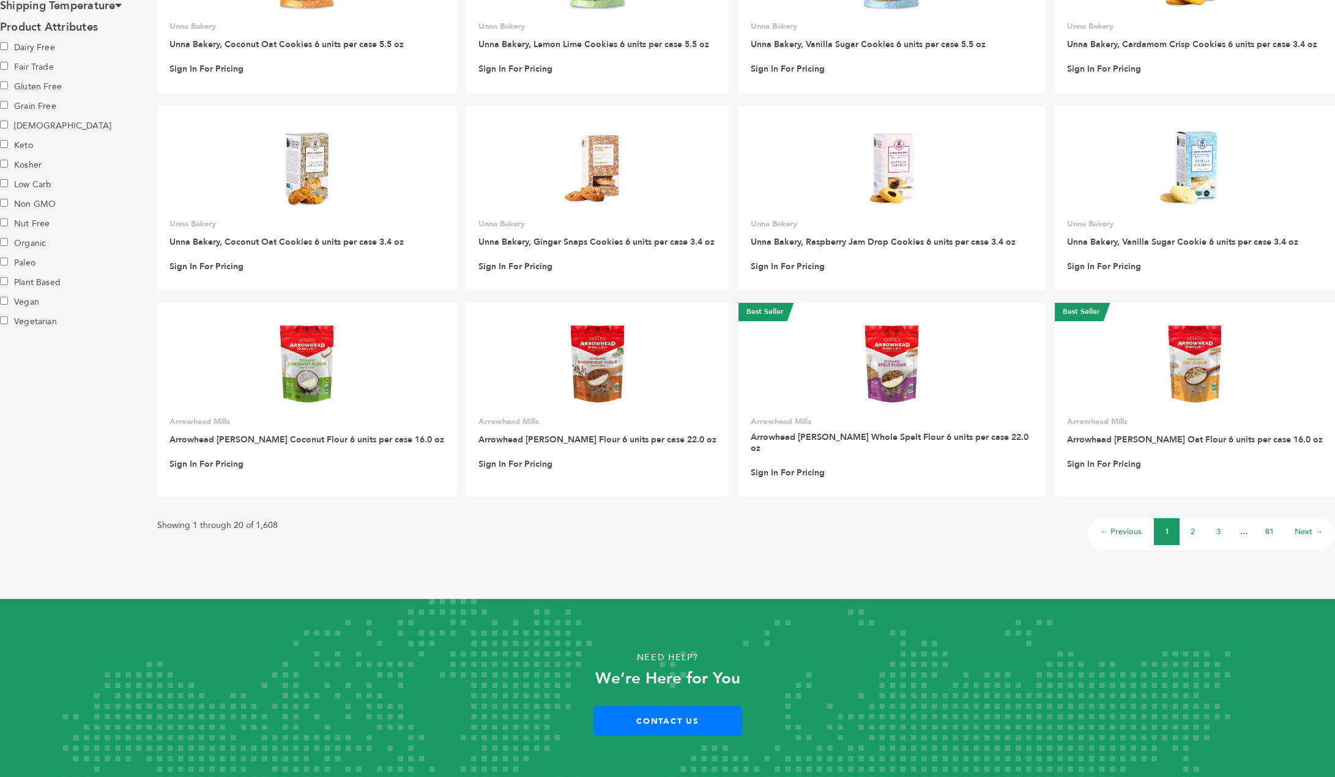
click at [1193, 526] on link "2" at bounding box center [1192, 531] width 4 height 11
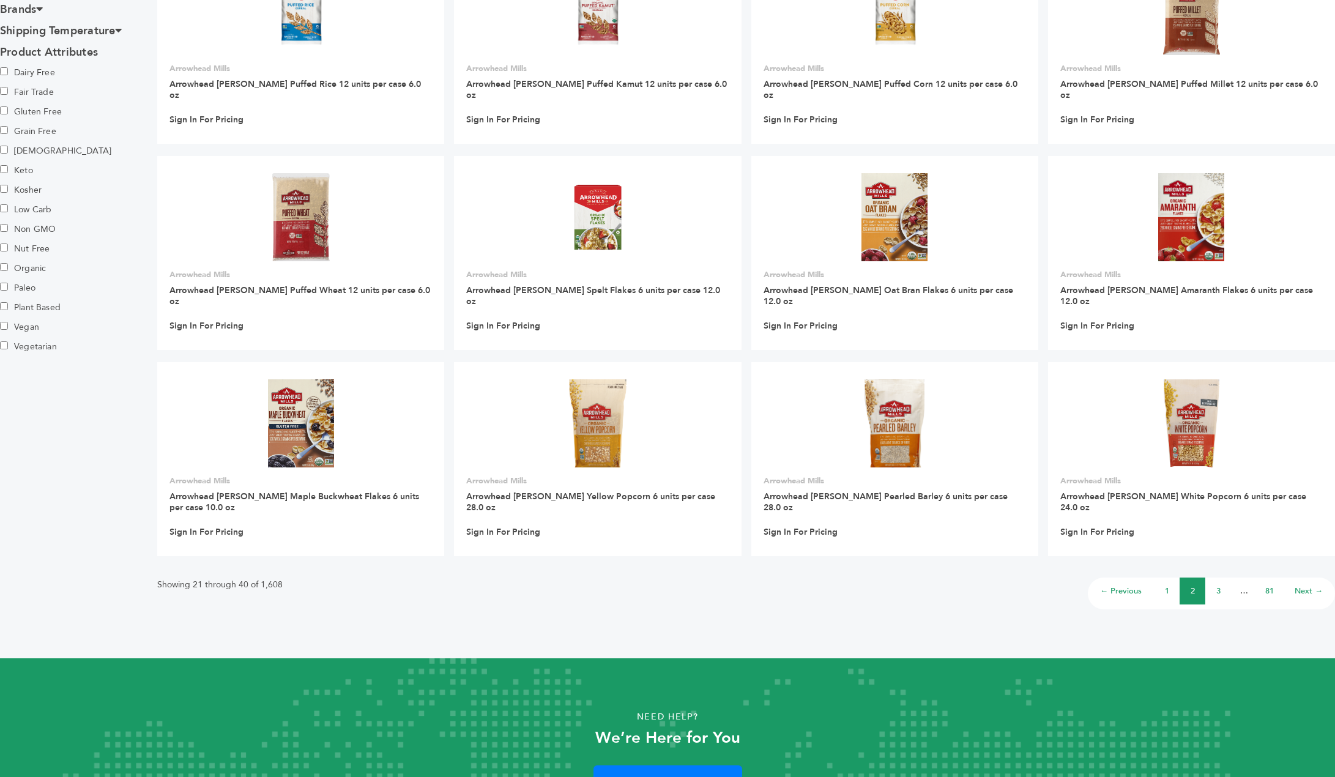
click at [1217, 585] on link "3" at bounding box center [1218, 590] width 4 height 11
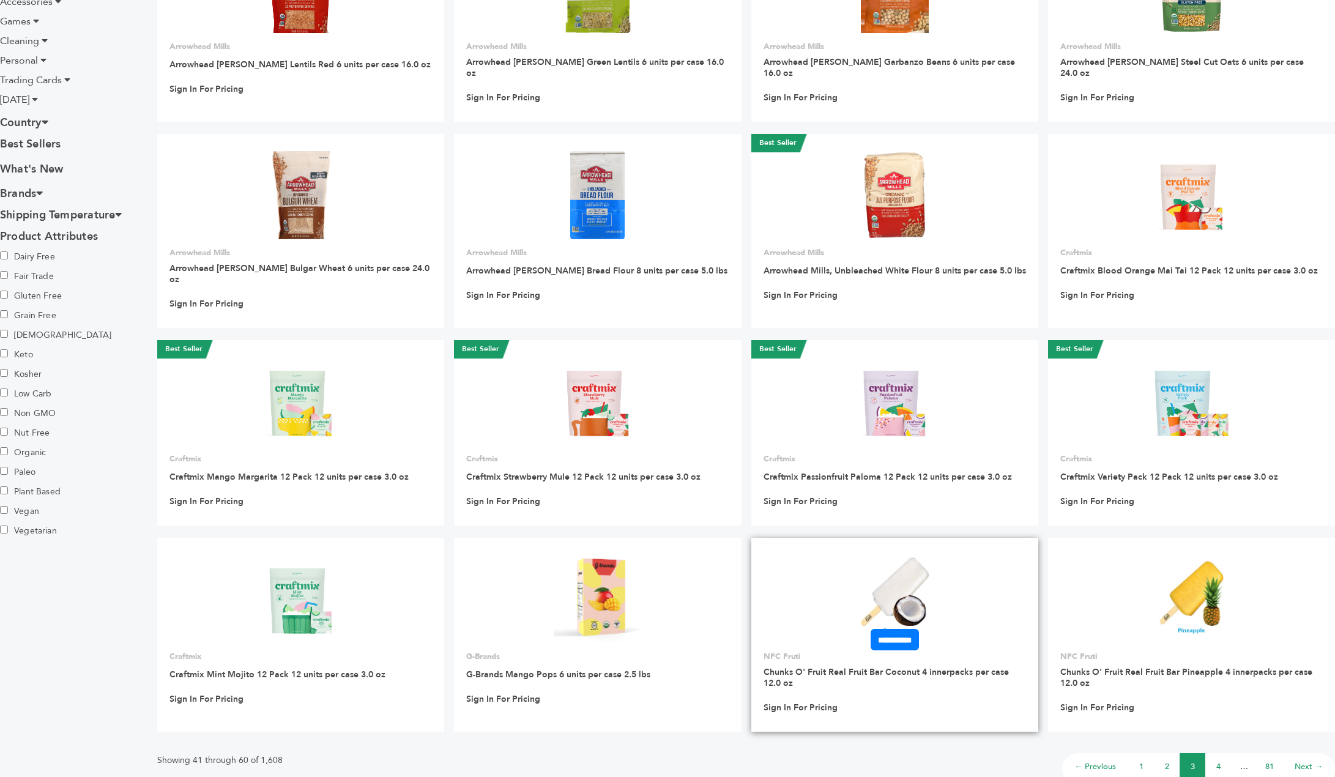
scroll to position [645, 0]
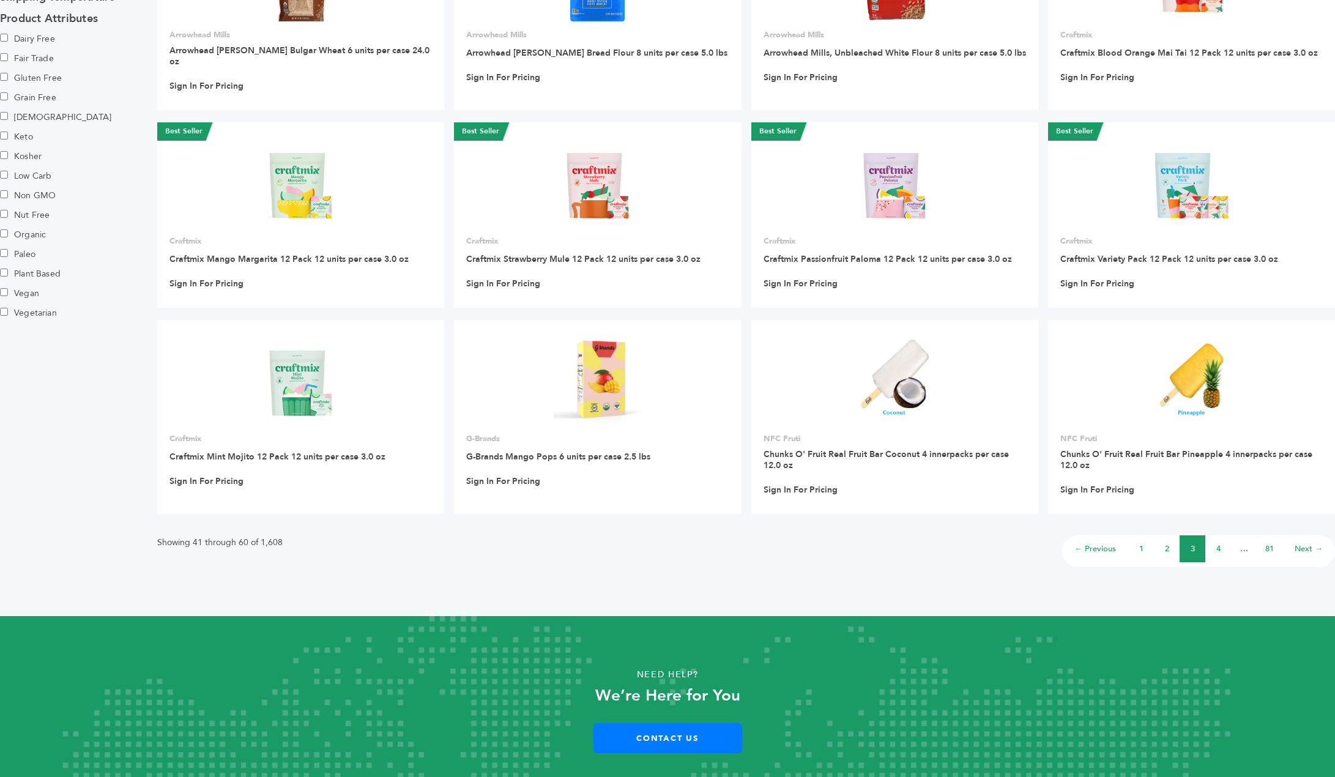
click at [1217, 543] on link "4" at bounding box center [1218, 548] width 4 height 11
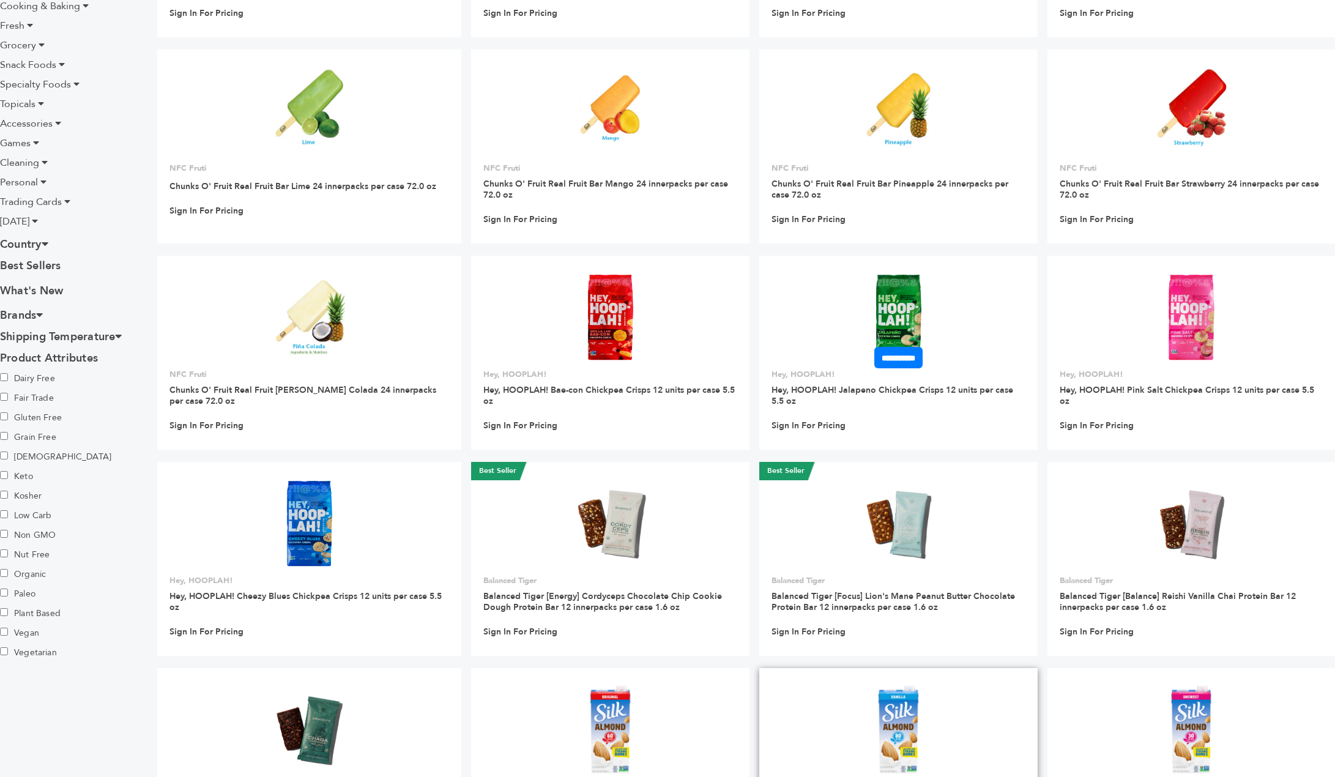
scroll to position [673, 0]
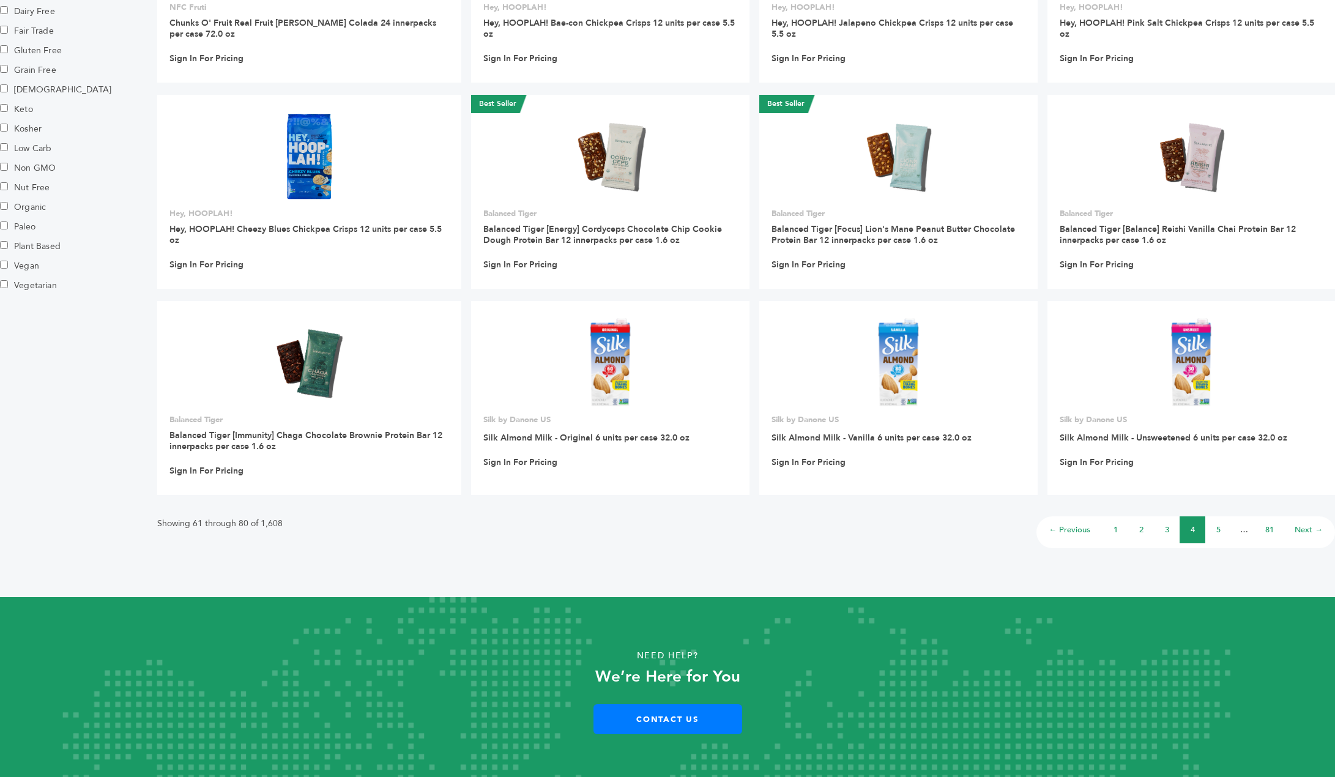
click at [1166, 532] on link "3" at bounding box center [1167, 529] width 4 height 11
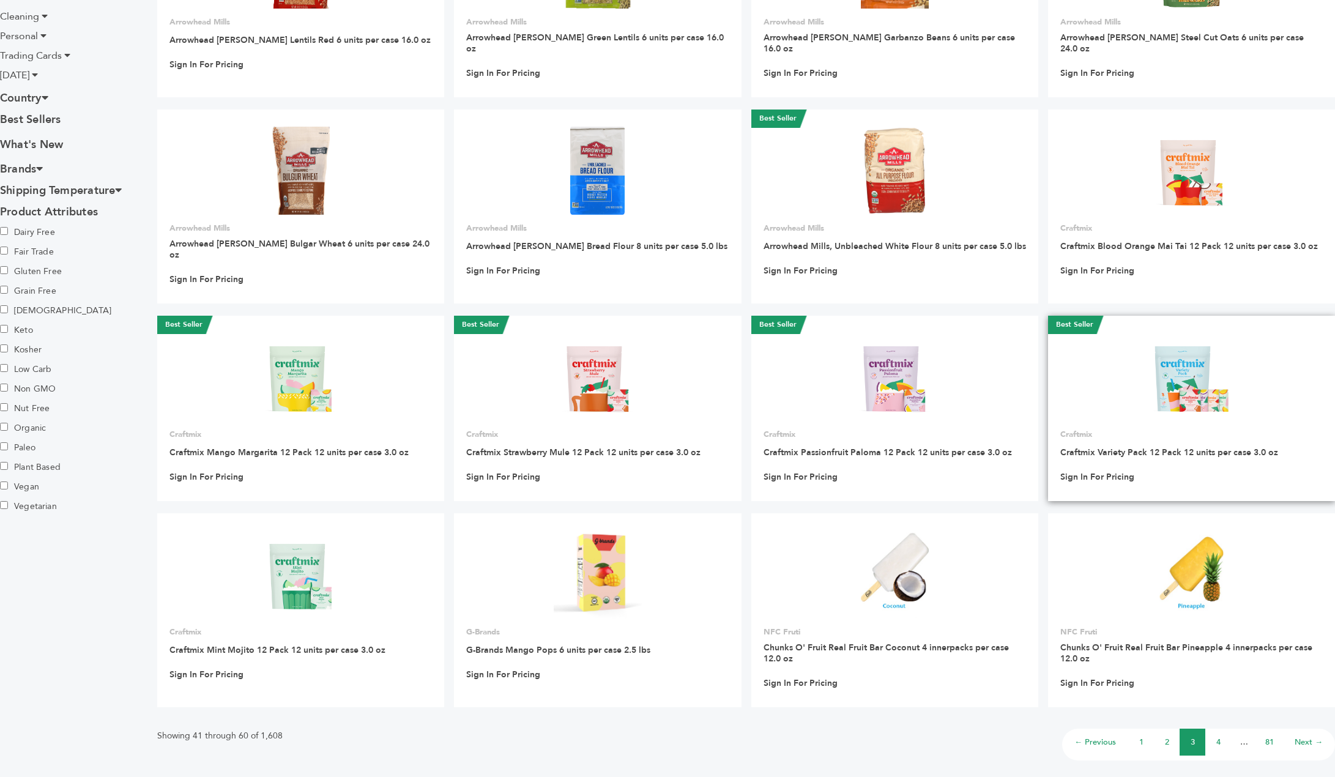
scroll to position [459, 0]
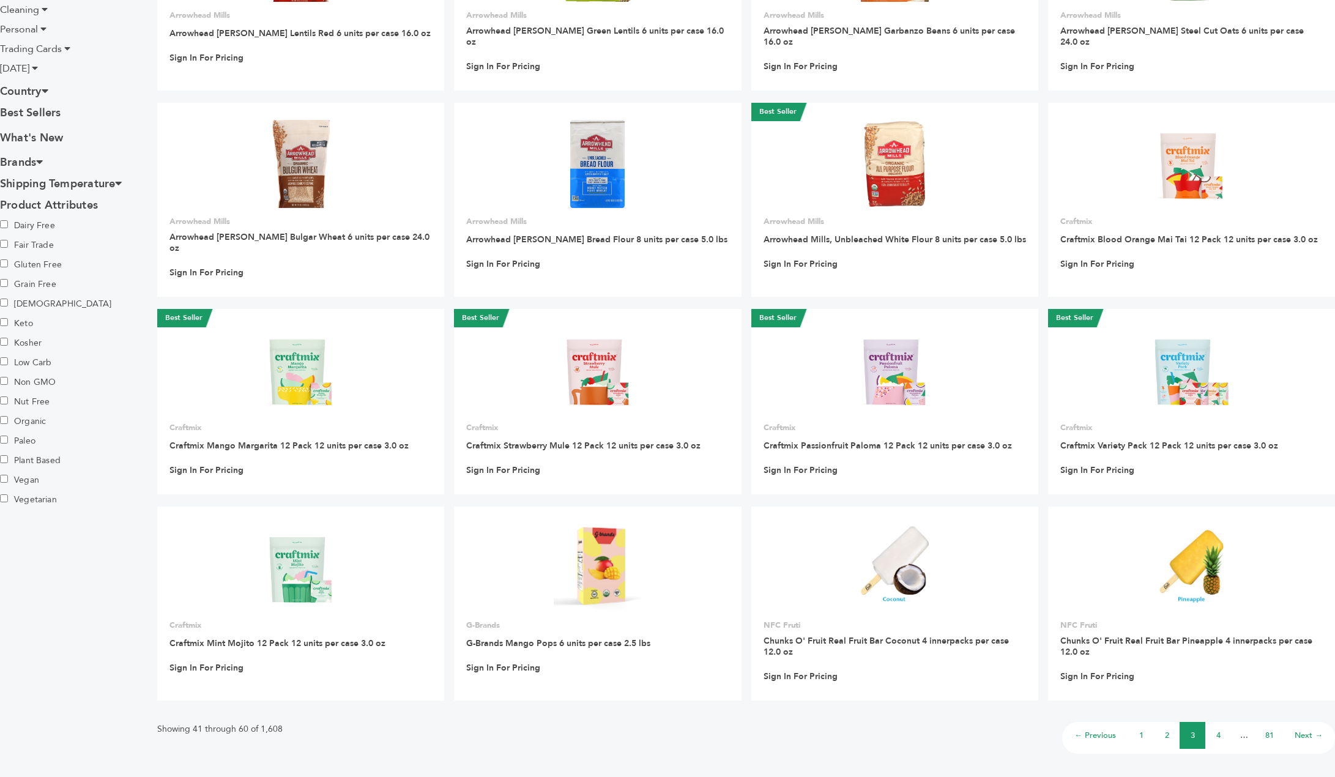
click at [1218, 730] on link "4" at bounding box center [1218, 735] width 4 height 11
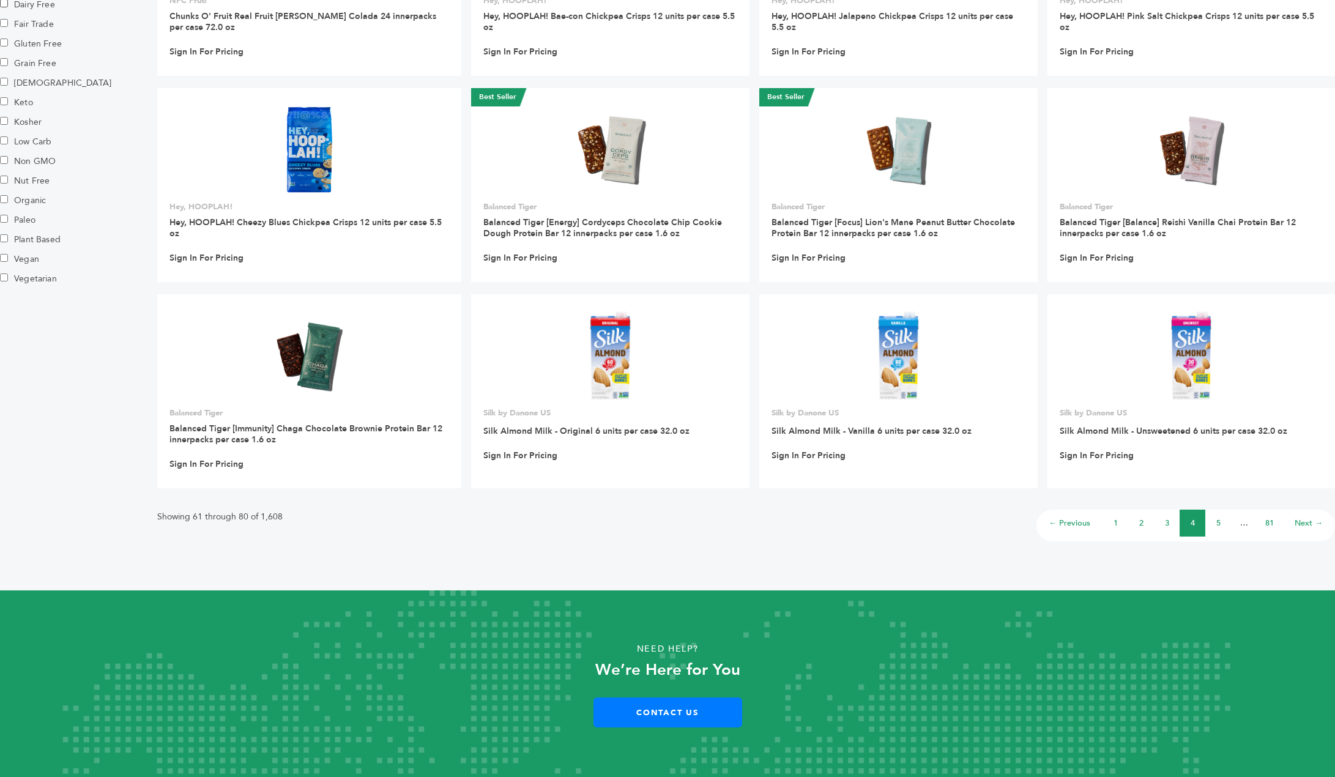
click at [1221, 520] on li "5" at bounding box center [1218, 523] width 26 height 27
click at [1212, 522] on li "5" at bounding box center [1218, 523] width 26 height 27
click at [1214, 522] on li "5" at bounding box center [1218, 523] width 26 height 27
click at [1219, 523] on link "5" at bounding box center [1218, 522] width 4 height 11
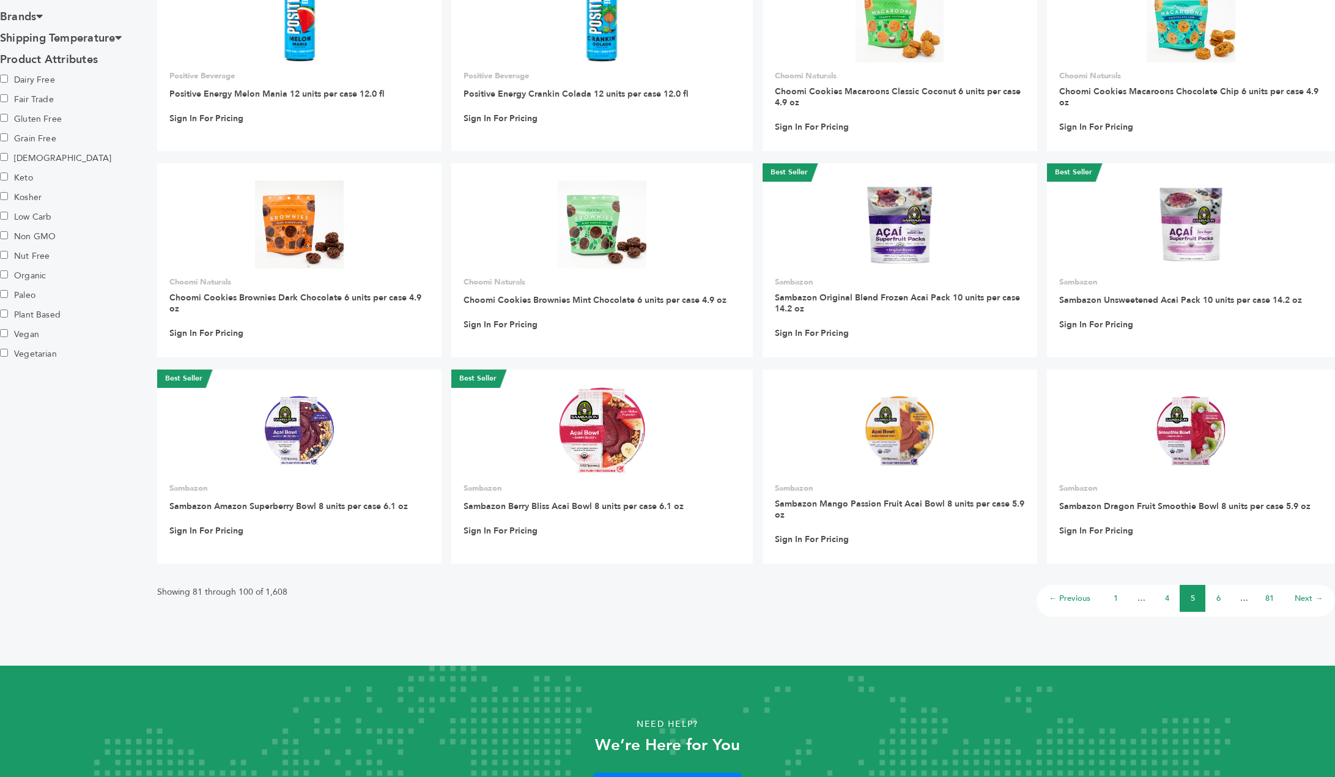
scroll to position [575, 0]
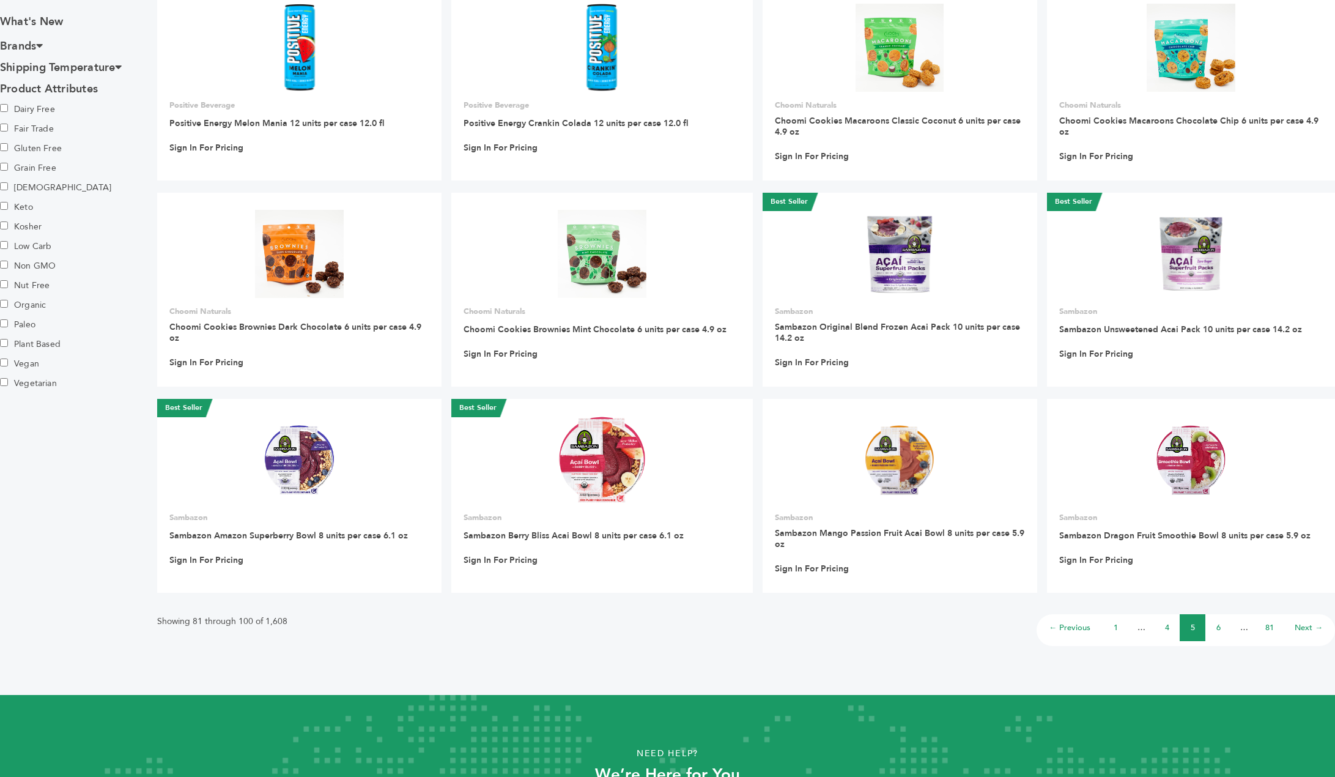
click at [1221, 617] on li "6" at bounding box center [1219, 627] width 26 height 27
click at [1218, 623] on link "6" at bounding box center [1219, 627] width 4 height 11
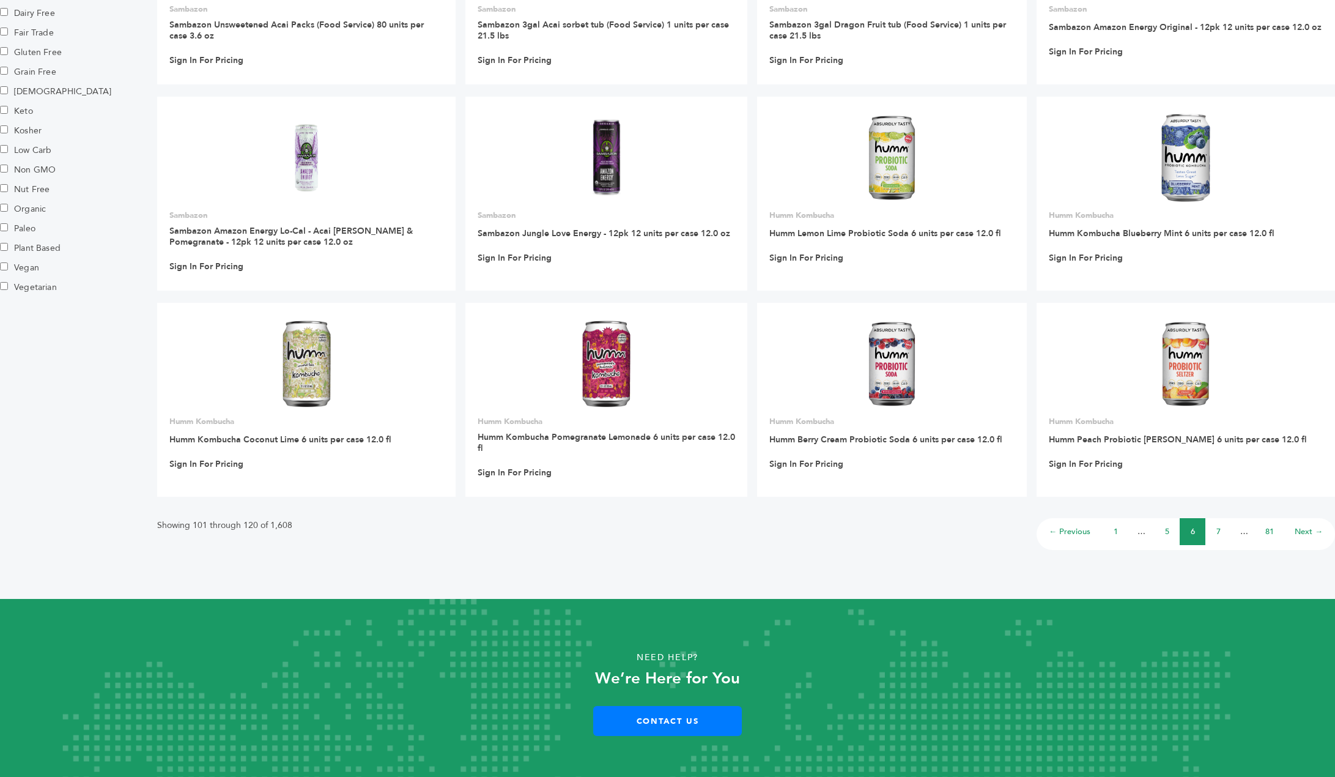
click at [1229, 518] on li "7" at bounding box center [1219, 531] width 26 height 27
click at [1223, 521] on li "7" at bounding box center [1219, 531] width 26 height 27
click at [1220, 526] on link "7" at bounding box center [1219, 531] width 4 height 11
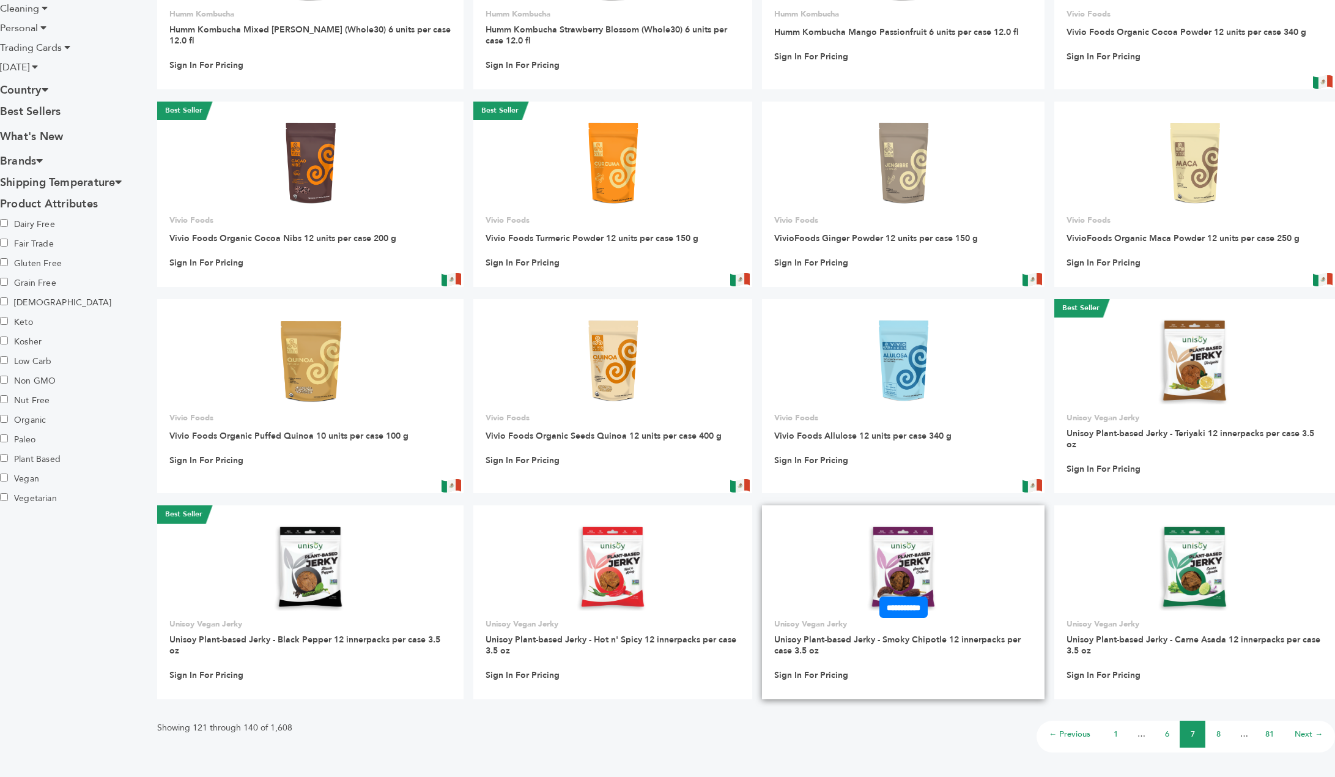
scroll to position [662, 0]
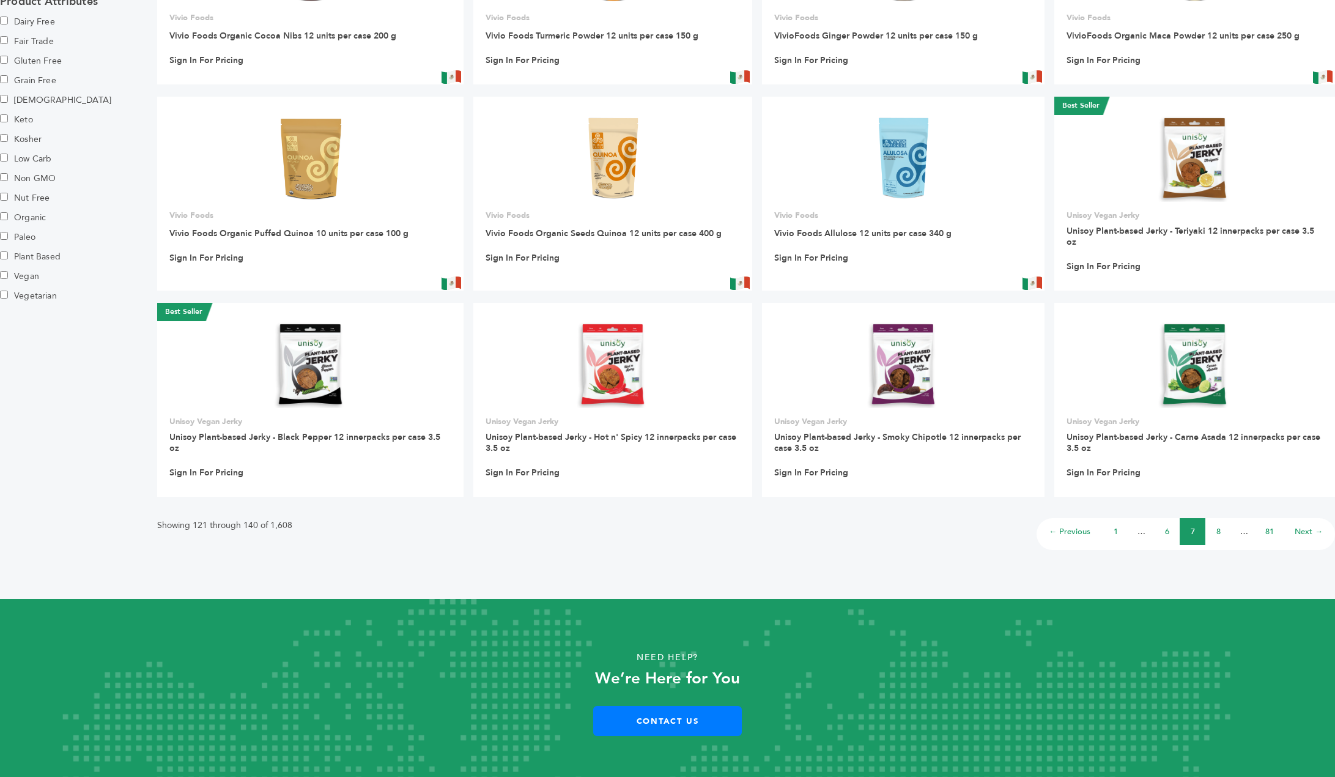
click at [1214, 524] on li "8" at bounding box center [1219, 531] width 26 height 27
click at [1224, 524] on li "8" at bounding box center [1219, 531] width 26 height 27
click at [1220, 526] on link "8" at bounding box center [1219, 531] width 4 height 11
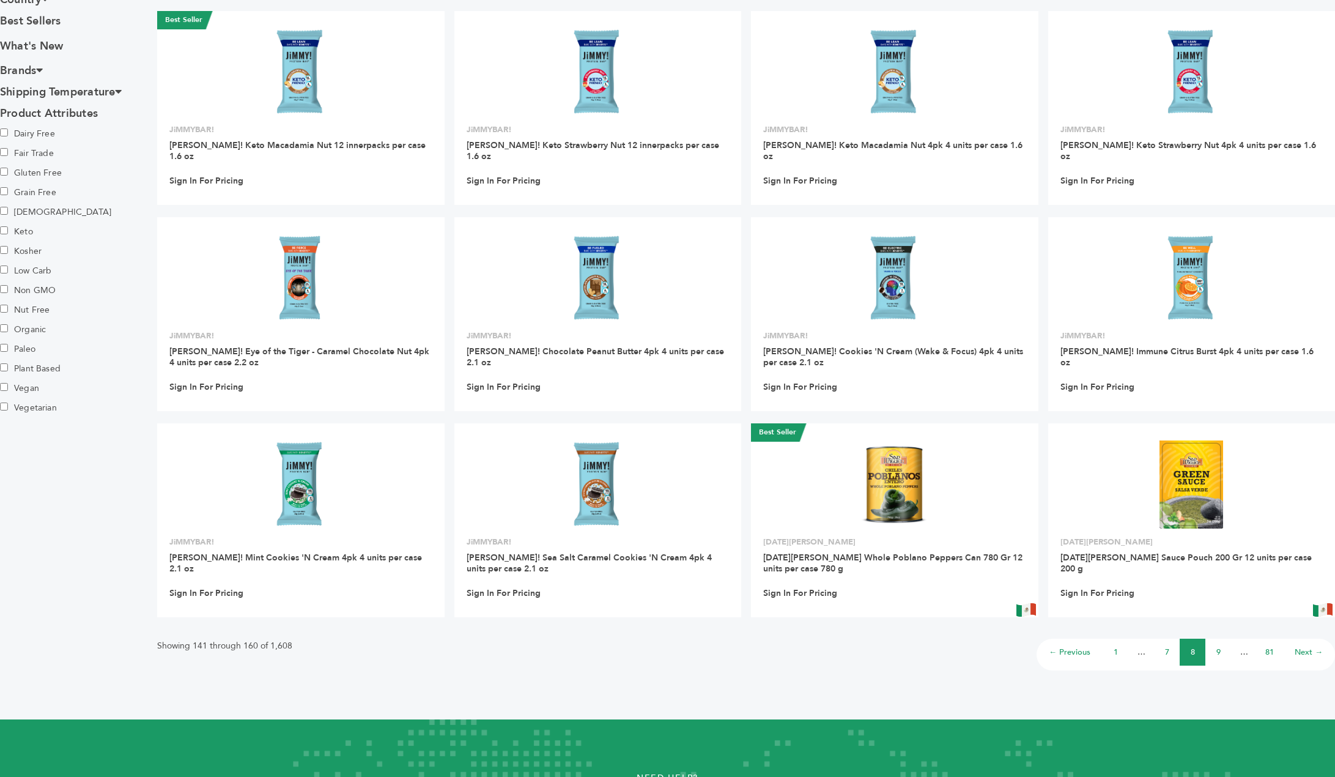
click at [1223, 640] on li "9" at bounding box center [1219, 652] width 26 height 27
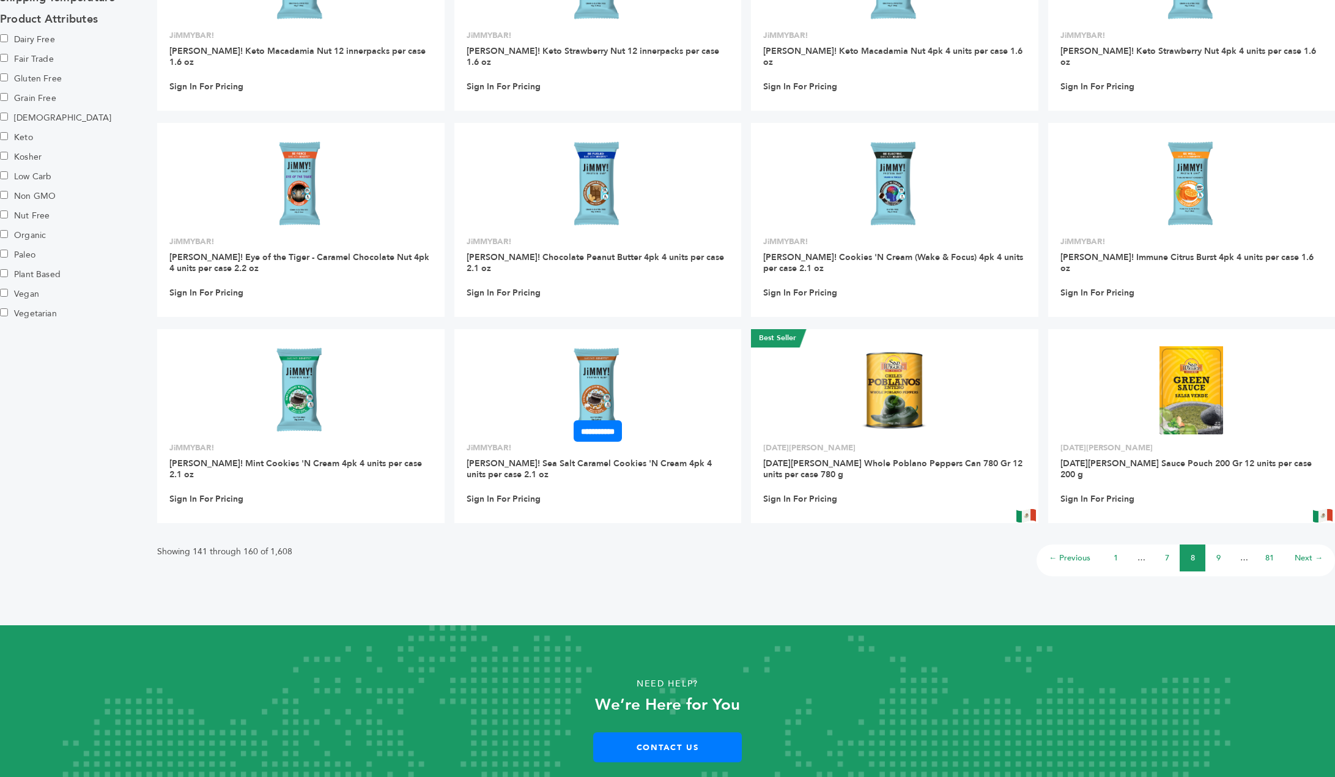
scroll to position [671, 0]
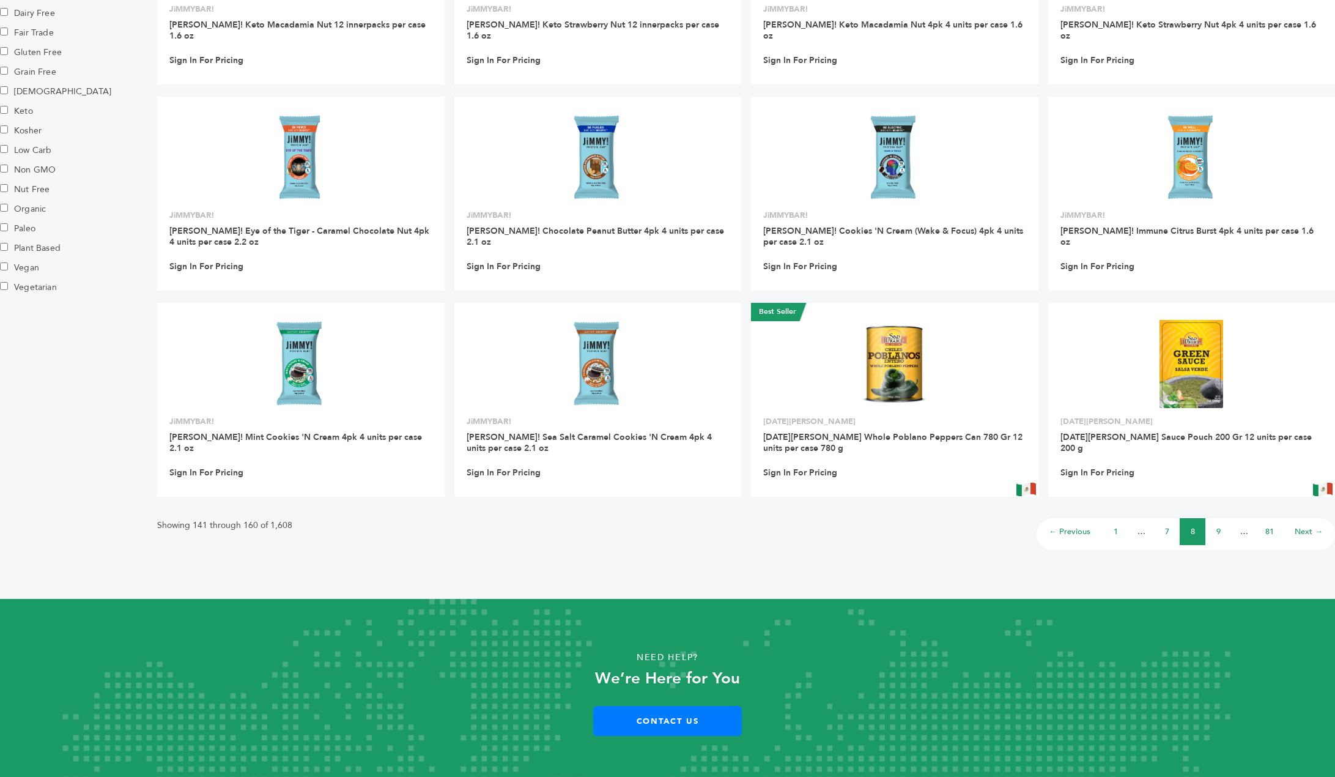
click at [1222, 524] on li "9" at bounding box center [1219, 531] width 26 height 27
click at [1218, 526] on link "9" at bounding box center [1219, 531] width 4 height 11
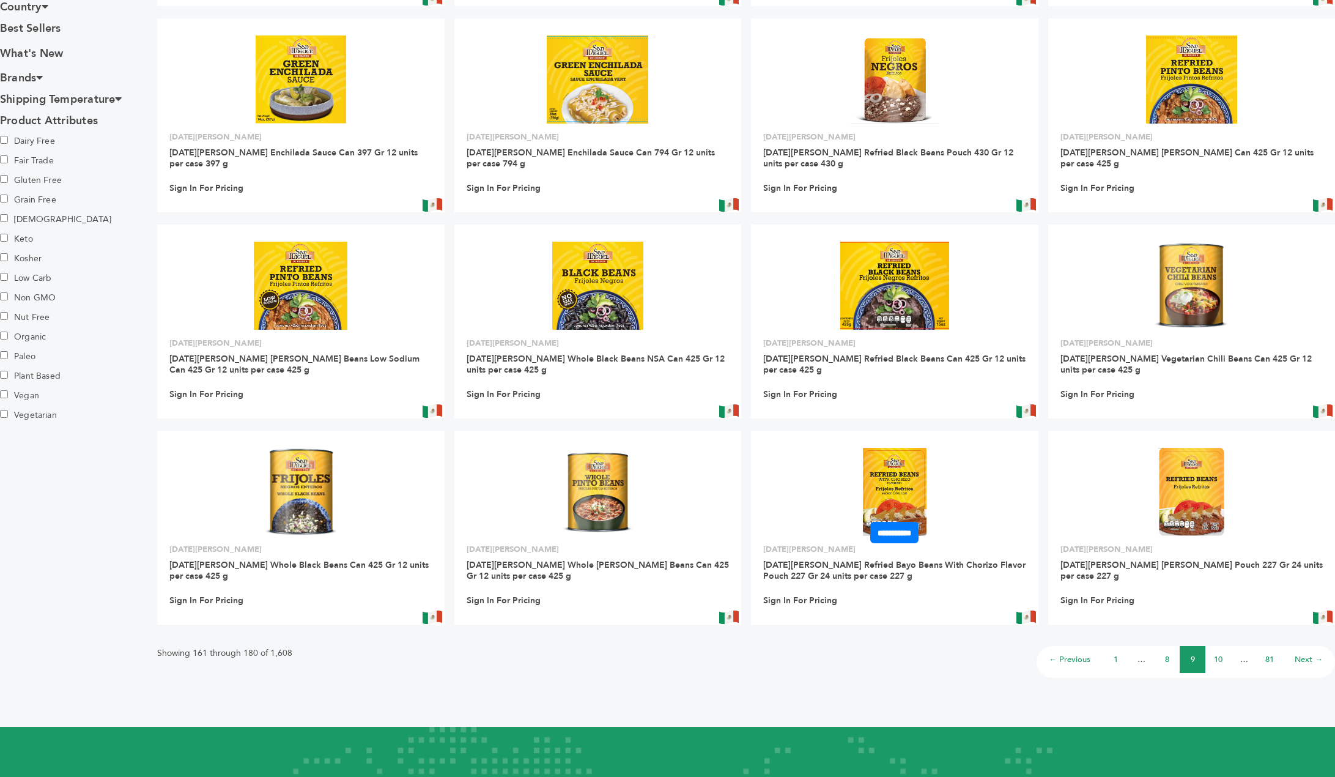
scroll to position [680, 0]
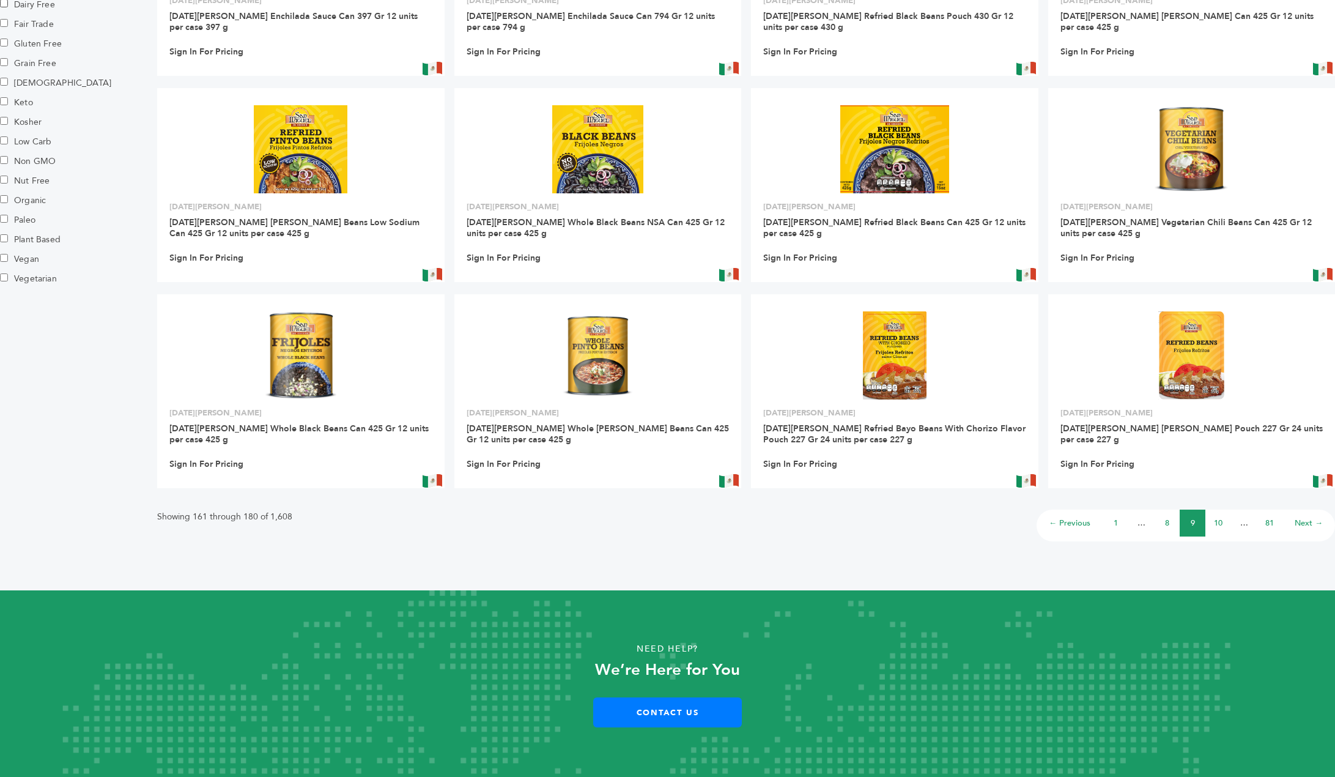
click at [1218, 524] on link "10" at bounding box center [1218, 522] width 9 height 11
